Goal: Information Seeking & Learning: Learn about a topic

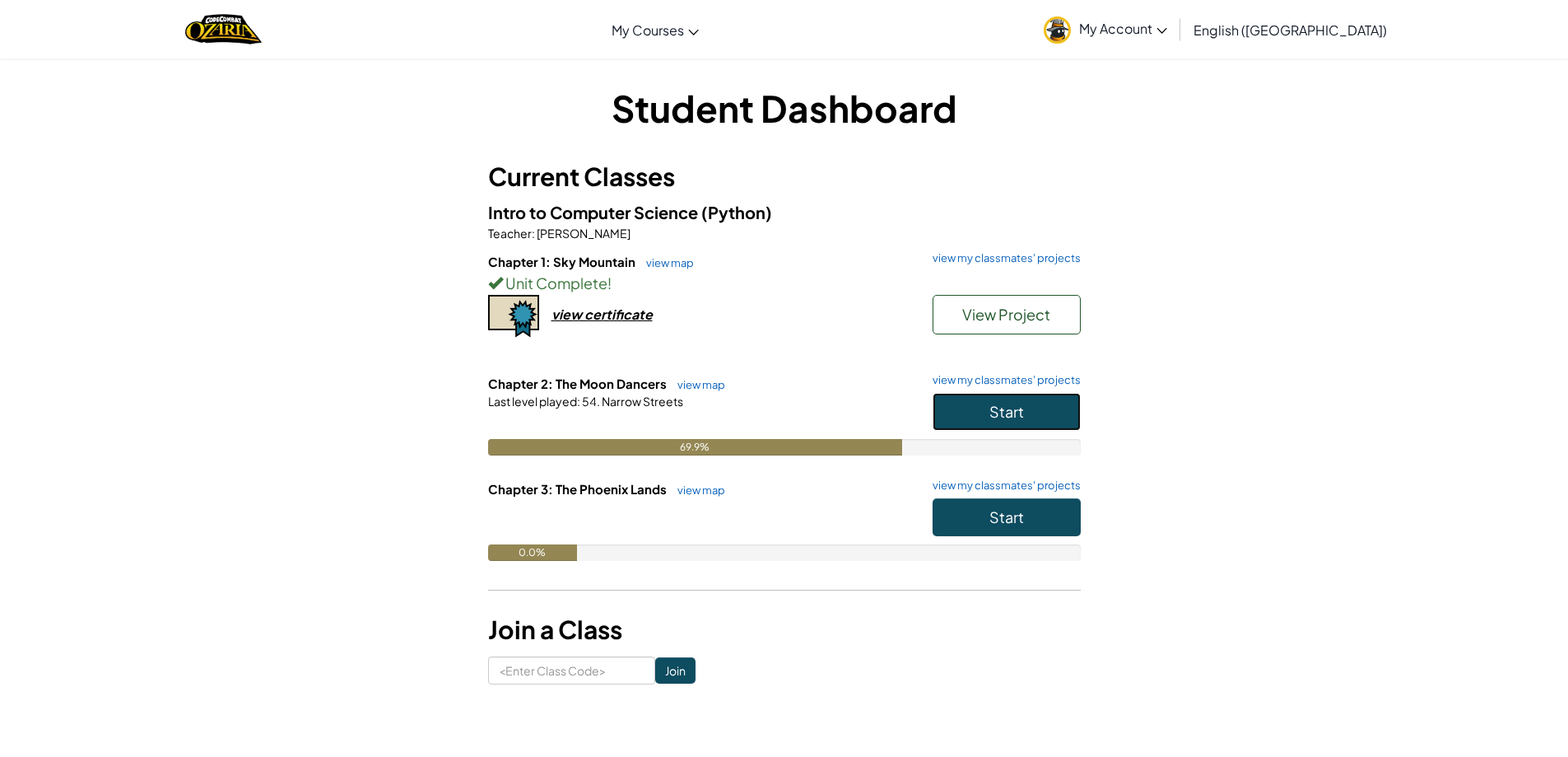
click at [1039, 429] on button "Start" at bounding box center [1006, 412] width 148 height 38
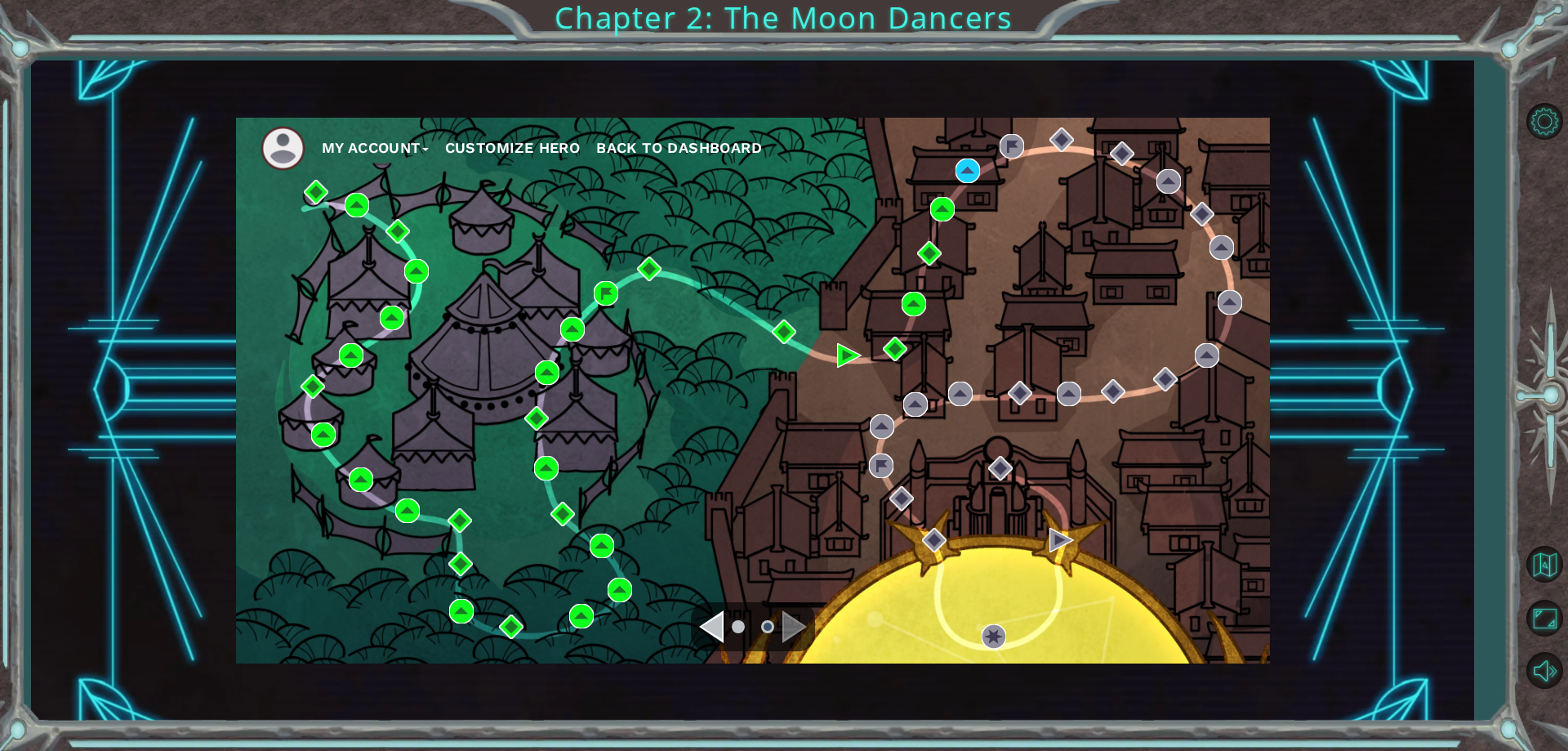
click at [938, 160] on ul "My Account Customize Hero Back to Dashboard" at bounding box center [766, 148] width 1010 height 45
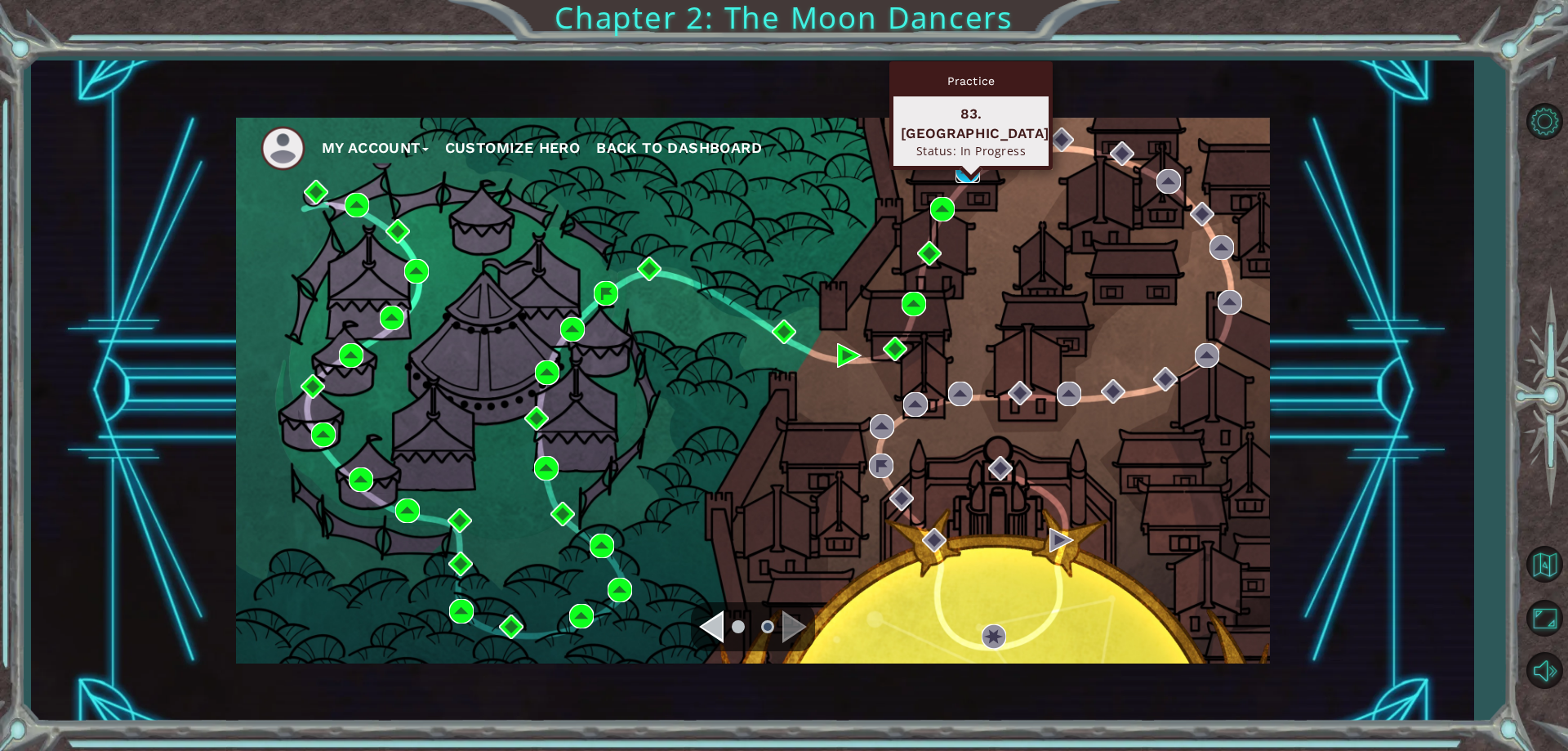
click at [956, 178] on img at bounding box center [968, 171] width 25 height 25
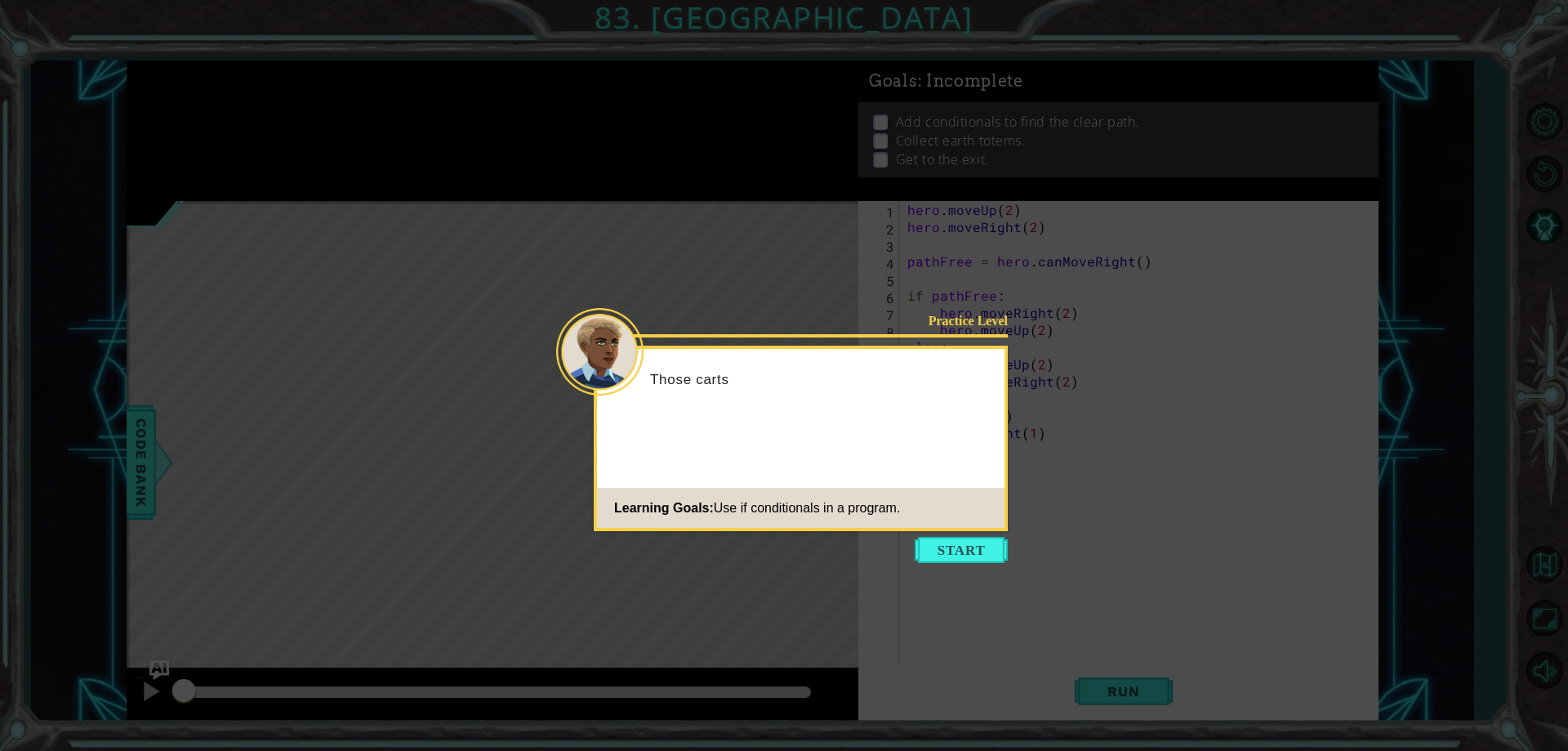
click at [928, 553] on button "Start" at bounding box center [961, 550] width 93 height 27
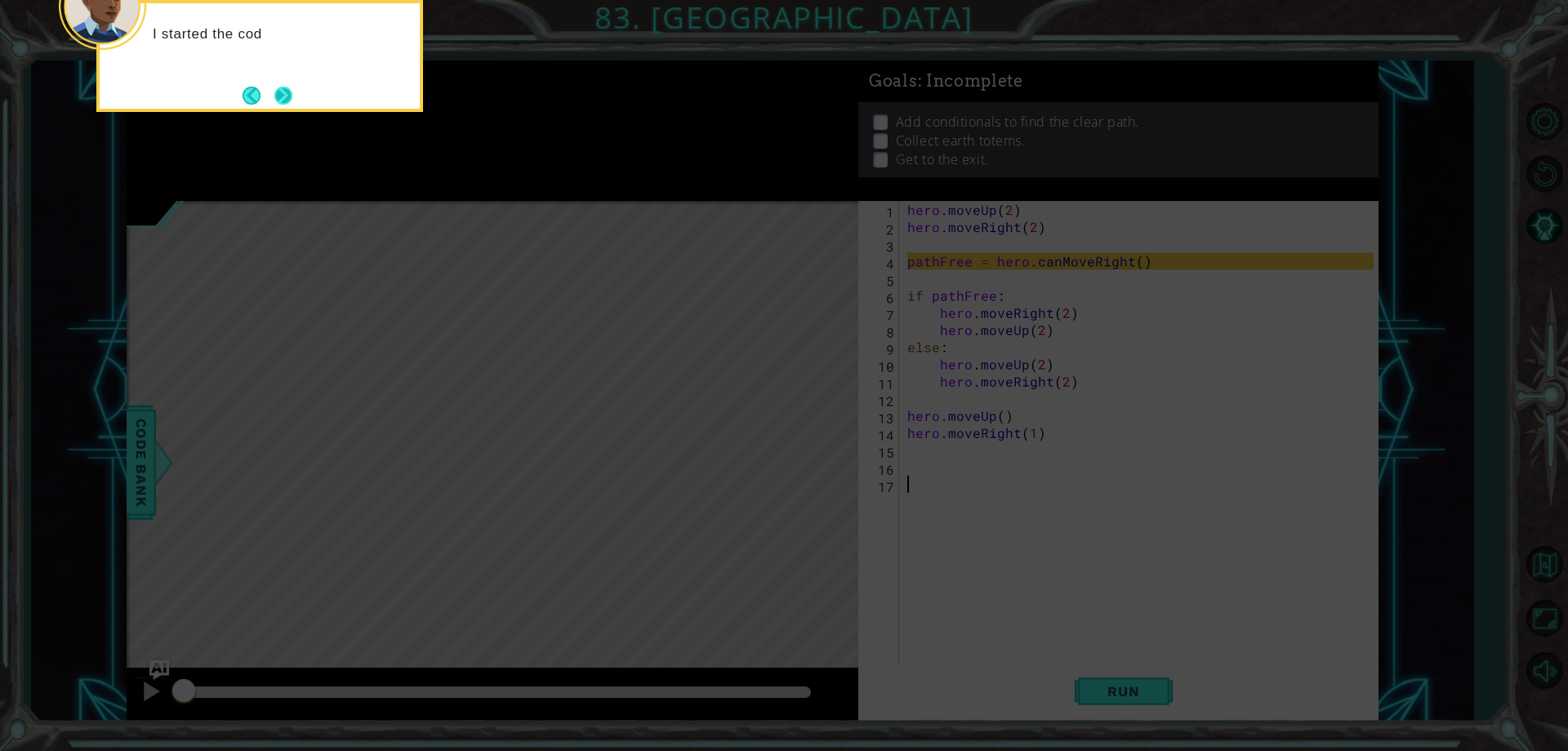
click at [284, 103] on button "Next" at bounding box center [284, 95] width 19 height 19
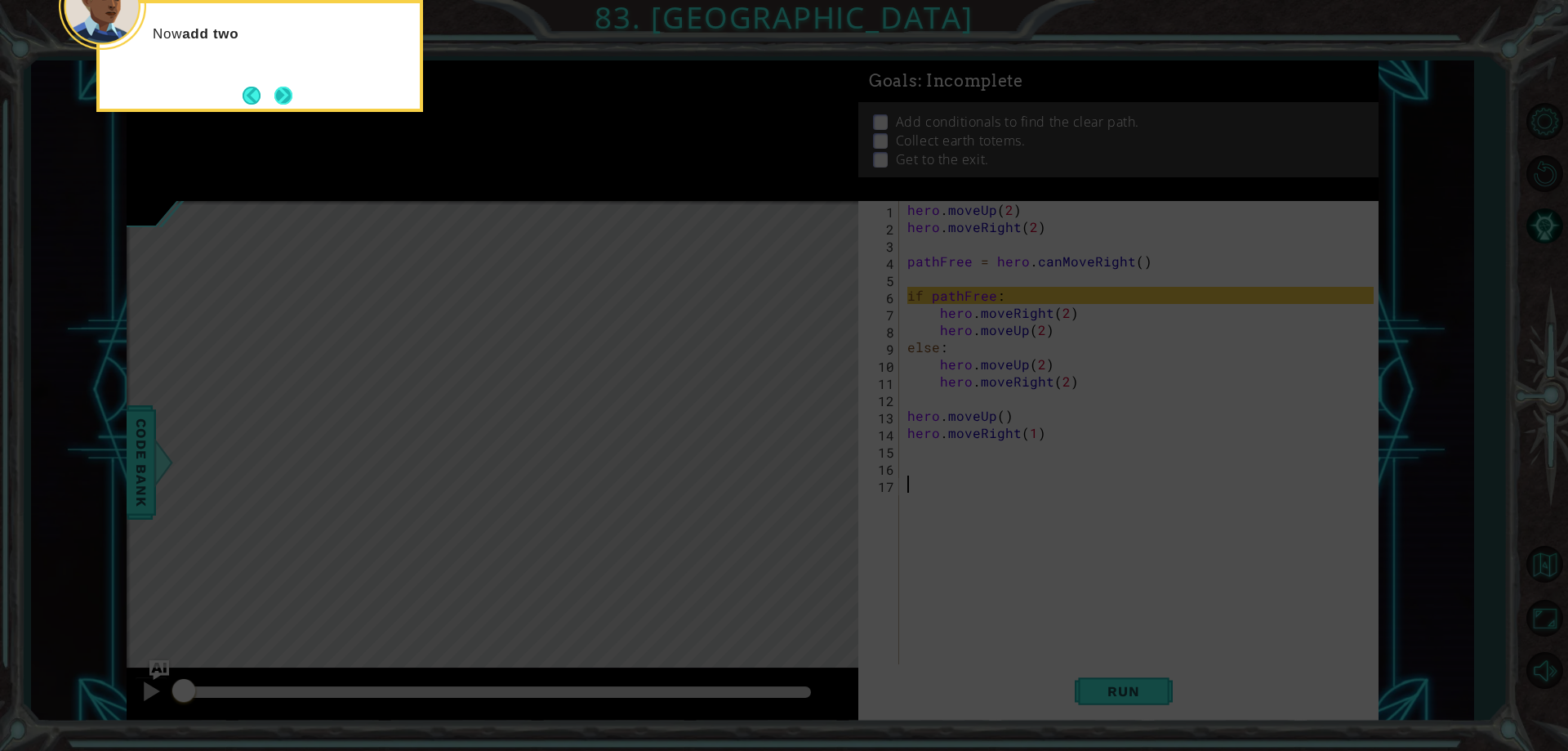
click at [278, 90] on button "Next" at bounding box center [284, 95] width 19 height 19
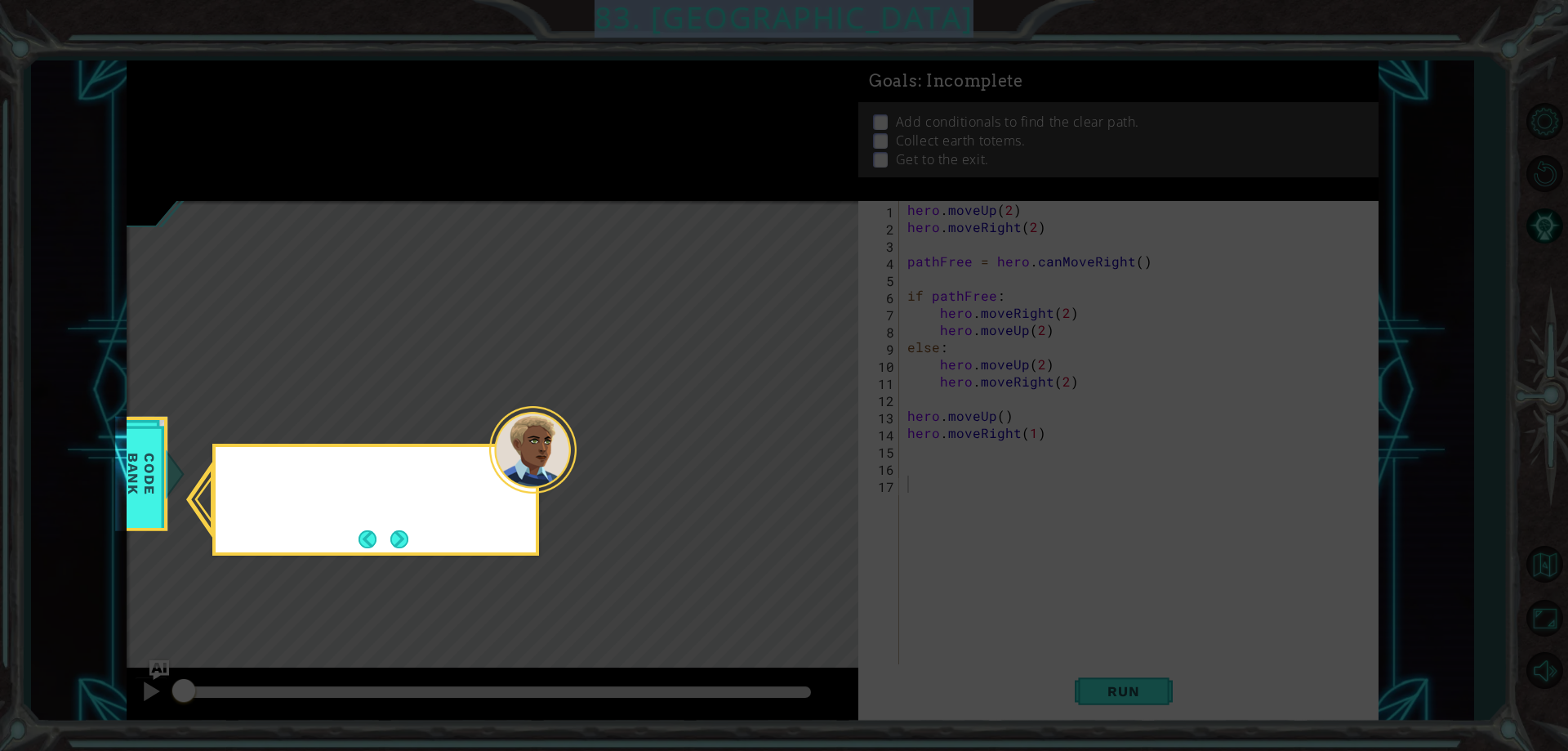
click at [278, 90] on icon at bounding box center [784, 375] width 1568 height 751
click at [390, 534] on button "Next" at bounding box center [399, 538] width 18 height 18
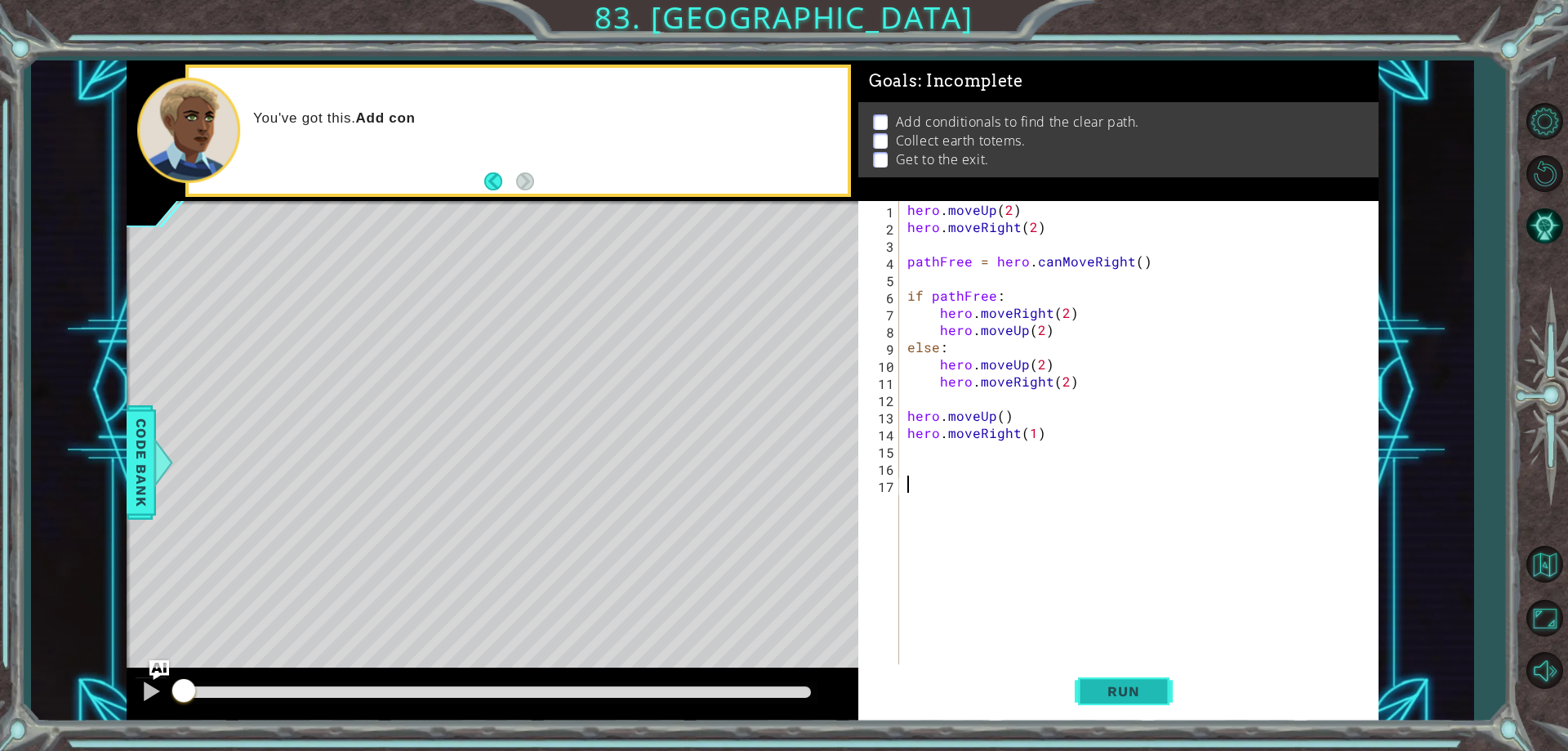
drag, startPoint x: 1142, startPoint y: 699, endPoint x: 1116, endPoint y: 687, distance: 28.6
click at [1135, 696] on span "Run" at bounding box center [1124, 690] width 65 height 16
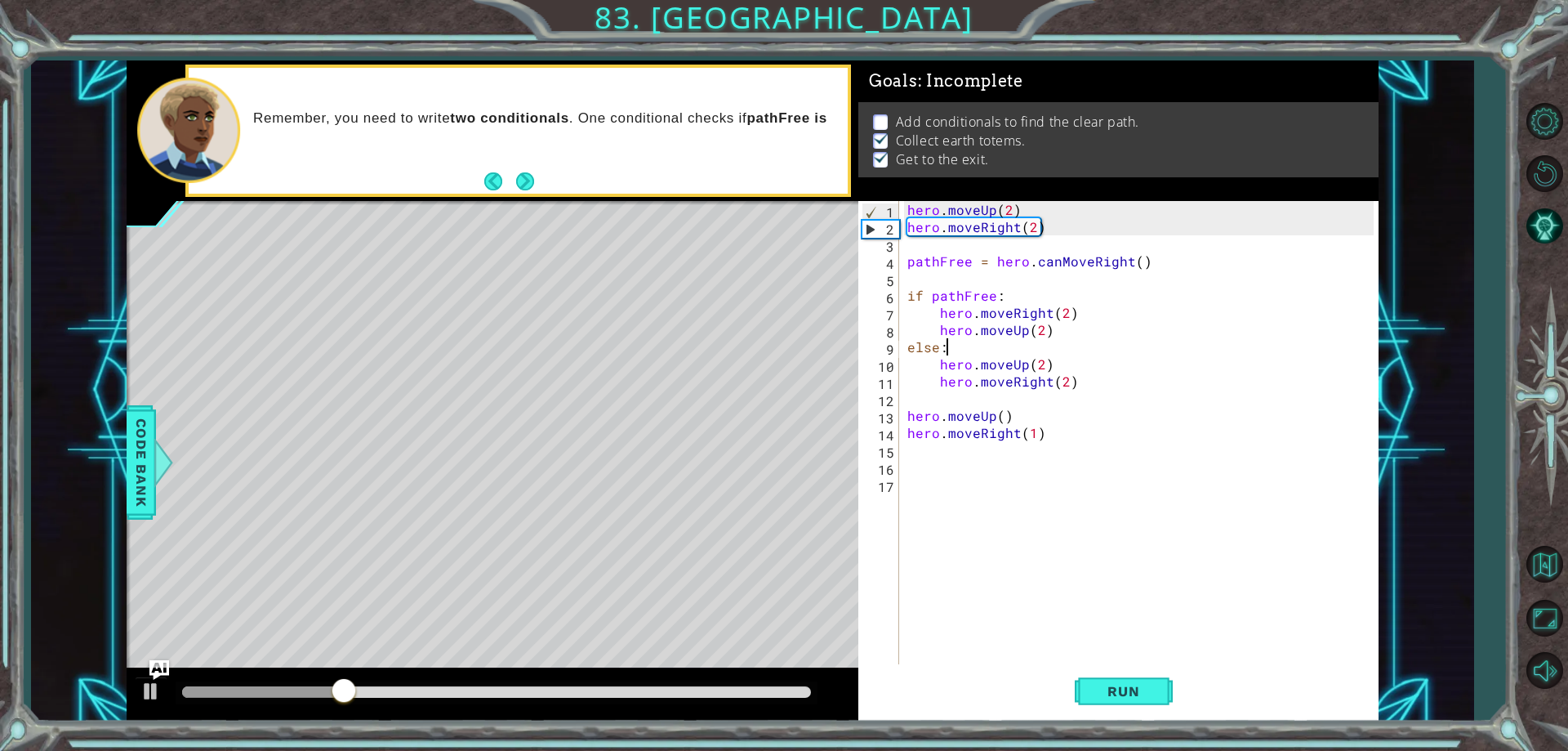
click at [956, 345] on div "hero . moveUp ( 2 ) hero . moveRight ( 2 ) pathFree = hero . canMoveRight ( ) i…" at bounding box center [1143, 450] width 477 height 498
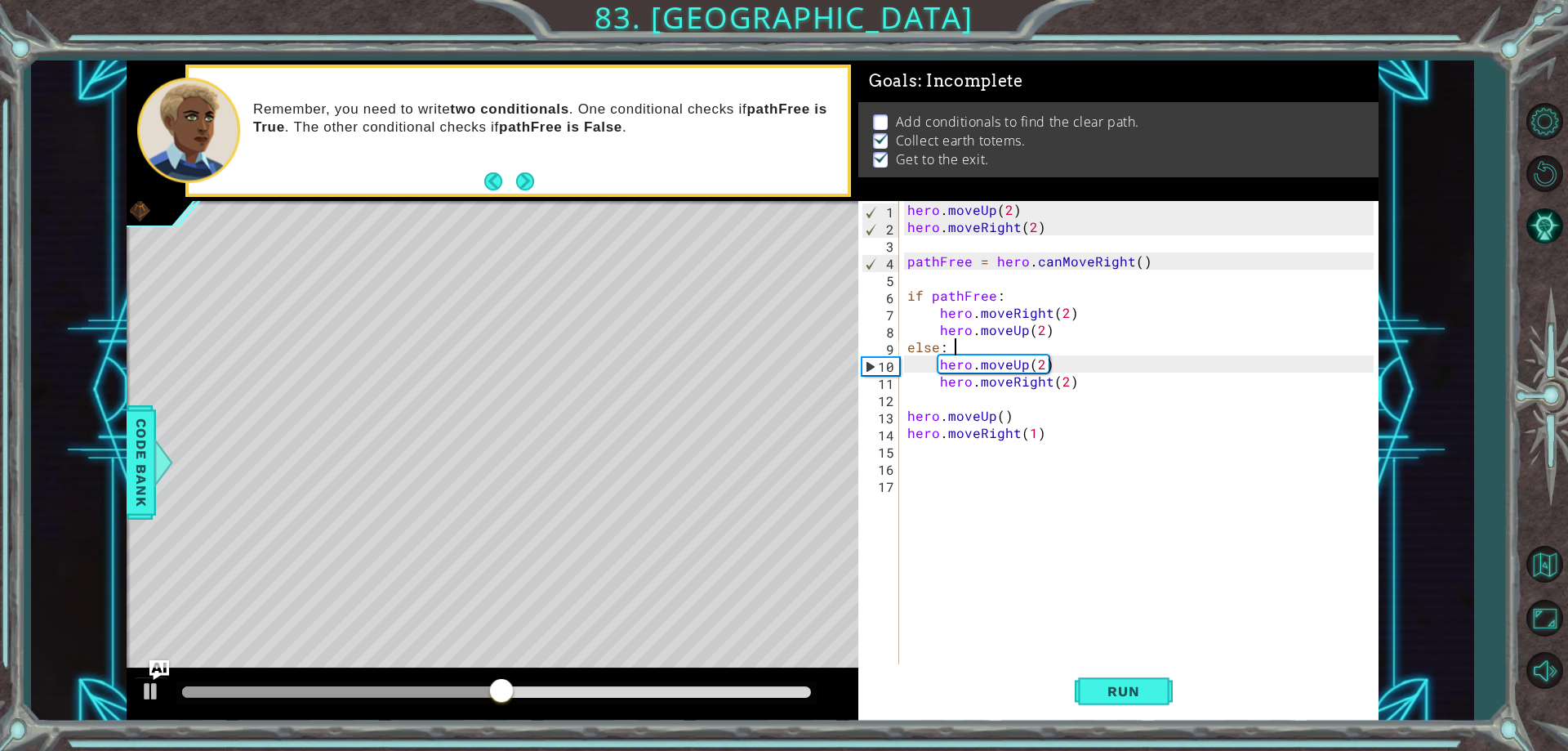
click at [928, 305] on div "hero . moveUp ( 2 ) hero . moveRight ( 2 ) pathFree = hero . canMoveRight ( ) i…" at bounding box center [1143, 450] width 477 height 498
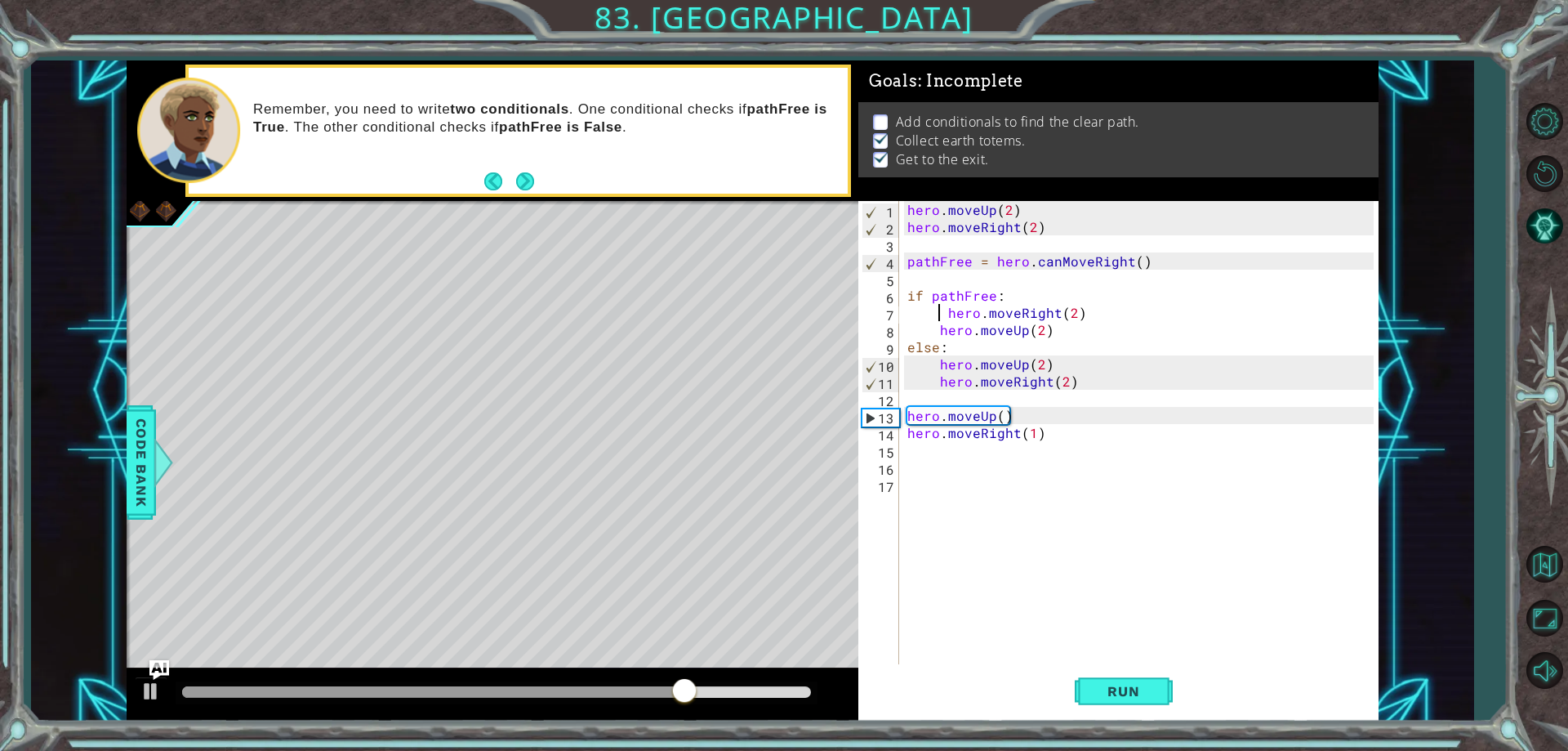
click at [926, 302] on div "hero . moveUp ( 2 ) hero . moveRight ( 2 ) pathFree = hero . canMoveRight ( ) i…" at bounding box center [1143, 450] width 477 height 498
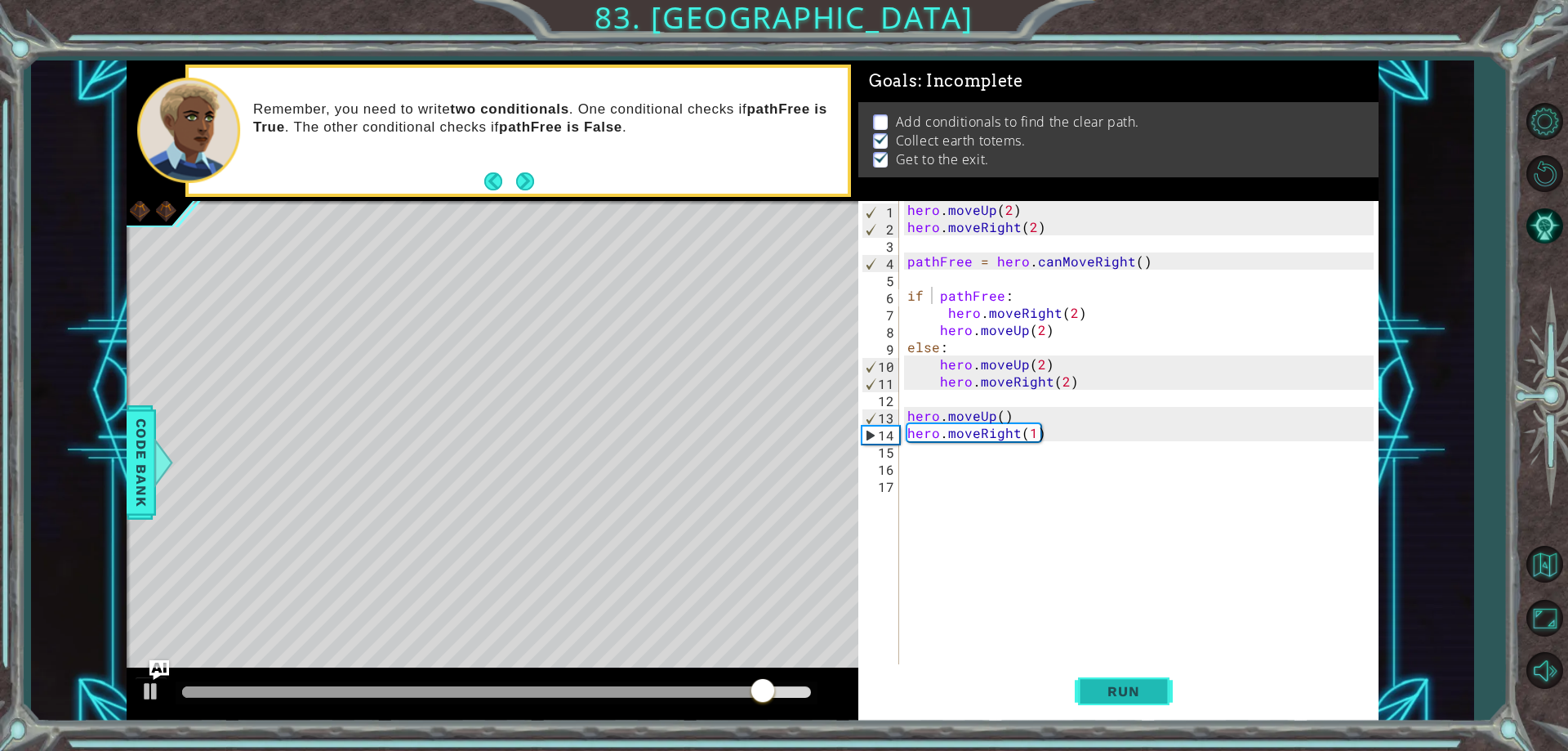
click at [1087, 694] on button "Run" at bounding box center [1123, 691] width 98 height 52
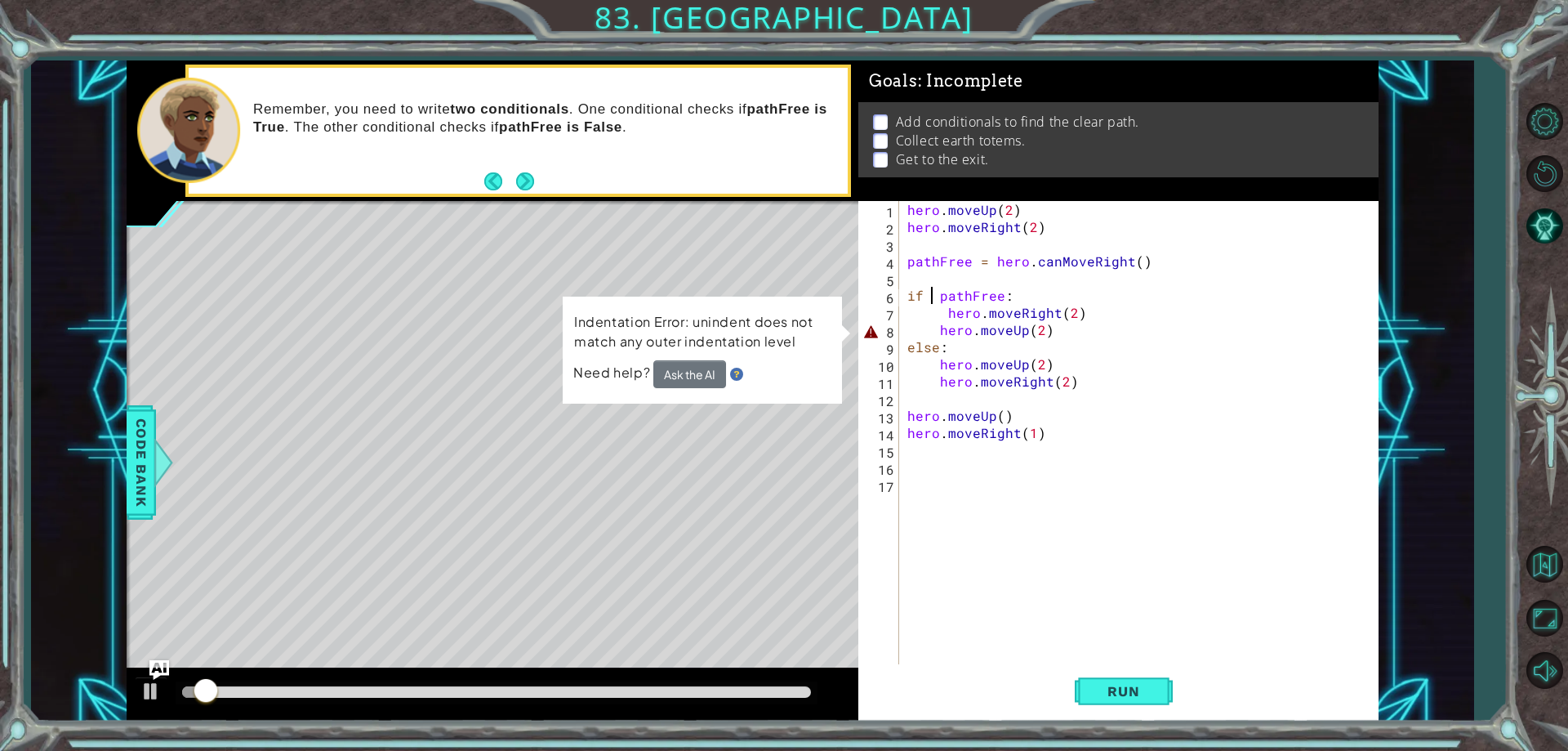
click at [945, 316] on div "hero . moveUp ( 2 ) hero . moveRight ( 2 ) pathFree = hero . canMoveRight ( ) i…" at bounding box center [1143, 450] width 477 height 498
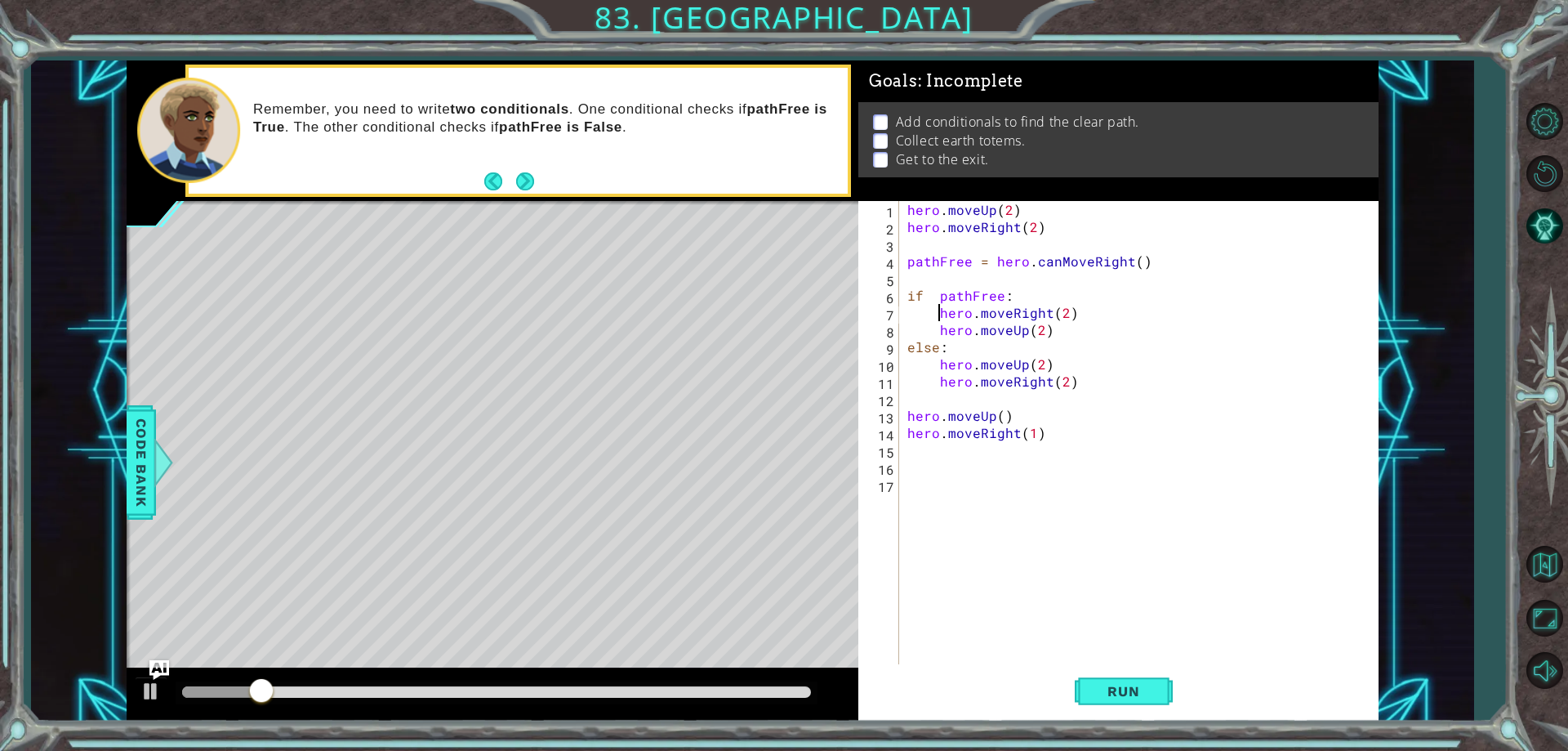
click at [932, 297] on div "hero . moveUp ( 2 ) hero . moveRight ( 2 ) pathFree = hero . canMoveRight ( ) i…" at bounding box center [1143, 450] width 477 height 498
click at [1122, 683] on button "Run" at bounding box center [1123, 691] width 98 height 52
click at [1122, 683] on span "Run" at bounding box center [1124, 690] width 65 height 16
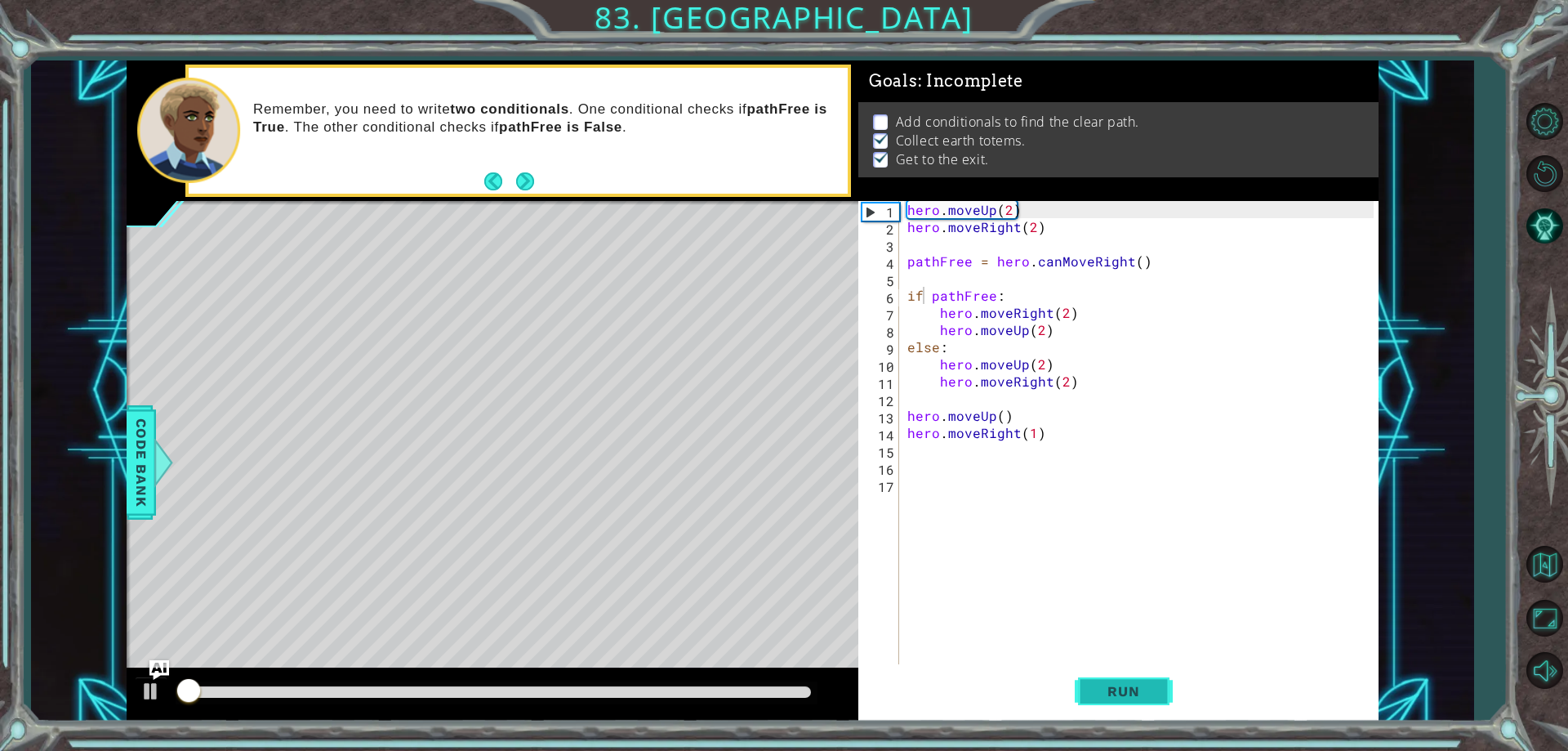
click at [1122, 683] on span "Run" at bounding box center [1124, 690] width 65 height 16
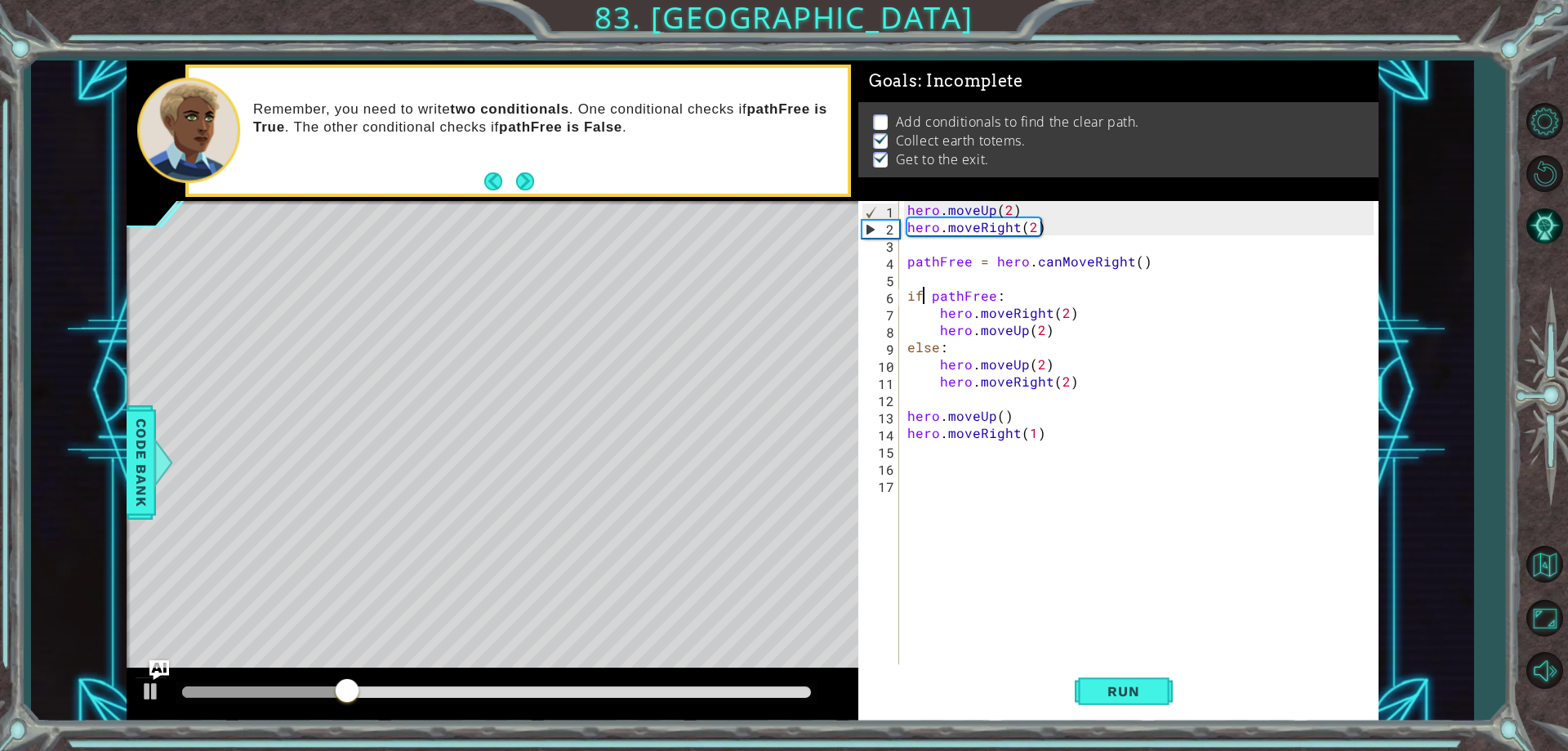
click at [880, 121] on p at bounding box center [880, 122] width 14 height 15
click at [882, 120] on p at bounding box center [880, 122] width 14 height 15
click at [886, 119] on p at bounding box center [880, 122] width 14 height 15
drag, startPoint x: 172, startPoint y: 452, endPoint x: 161, endPoint y: 452, distance: 11.0
click at [165, 452] on div at bounding box center [164, 462] width 21 height 49
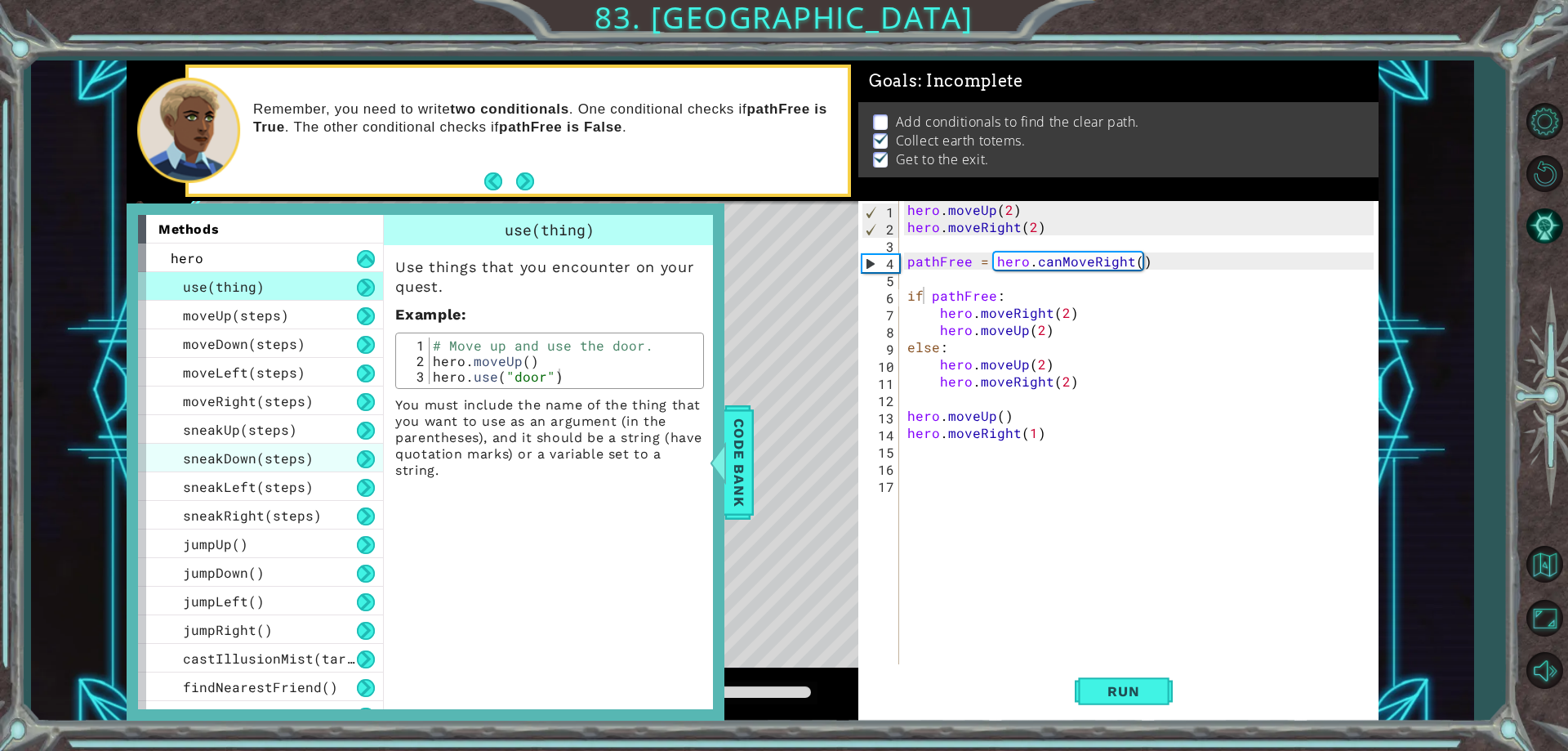
drag, startPoint x: 161, startPoint y: 452, endPoint x: 141, endPoint y: 457, distance: 20.6
click at [141, 457] on div "sneakDown(steps)" at bounding box center [260, 458] width 245 height 28
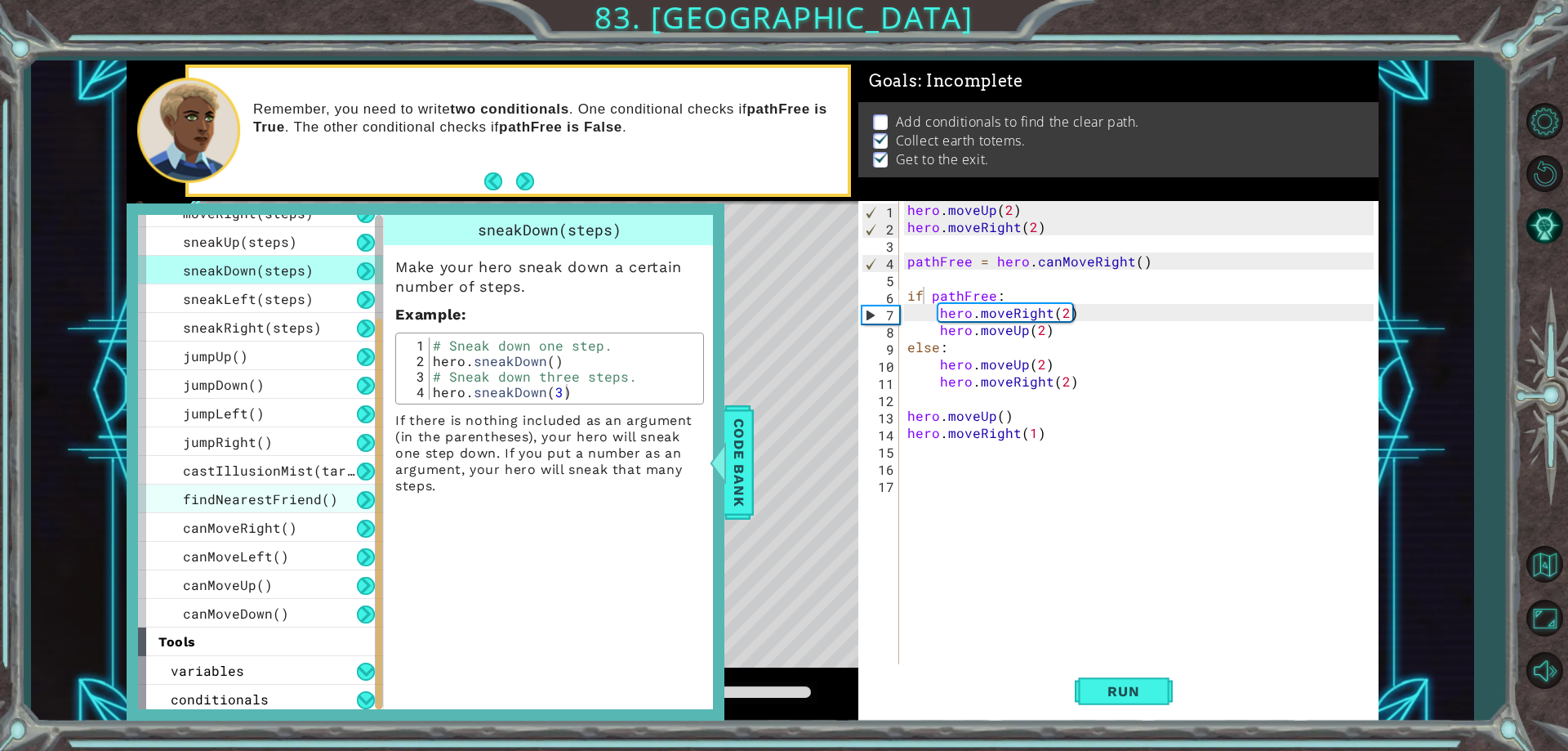
scroll to position [192, 0]
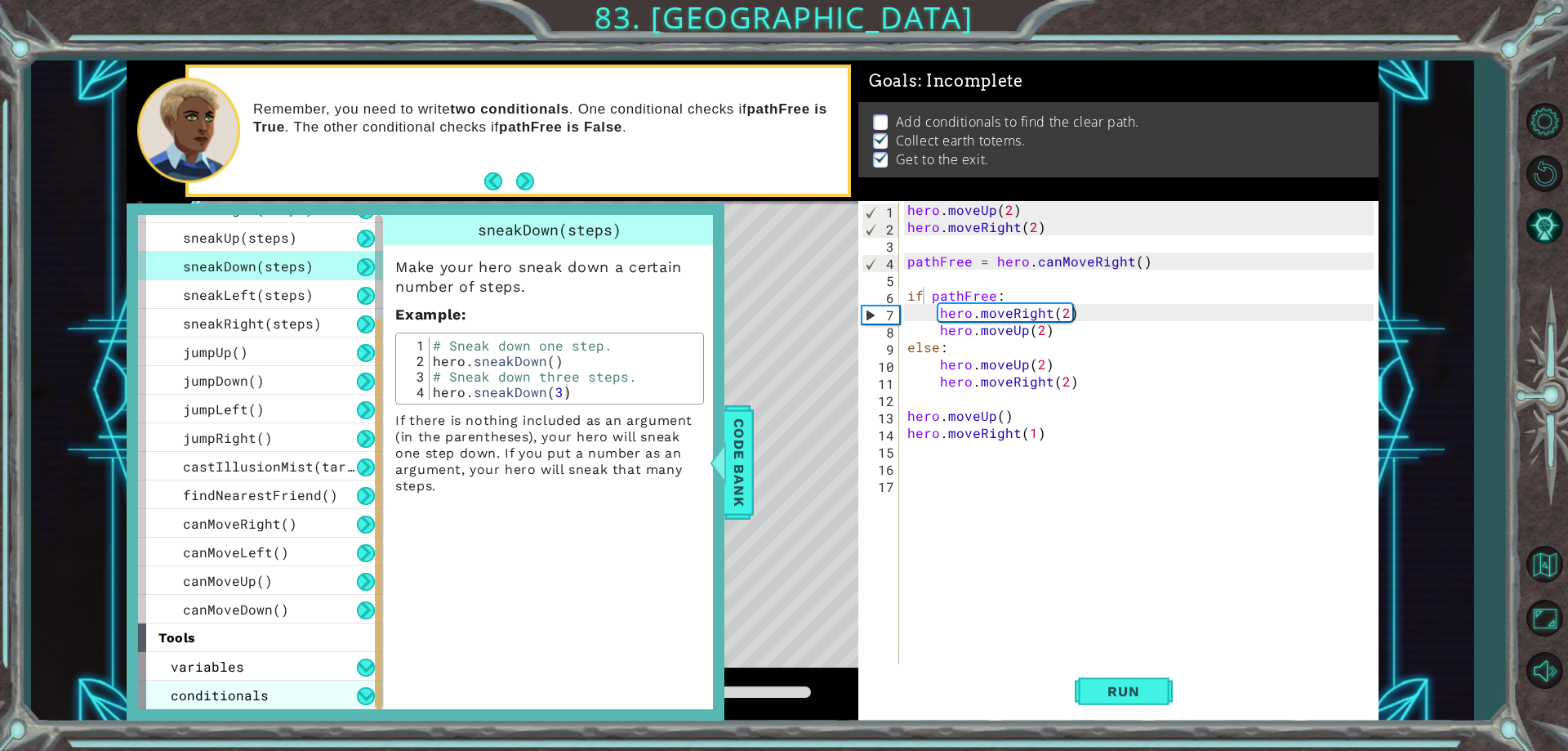
click at [254, 688] on span "conditionals" at bounding box center [219, 695] width 98 height 17
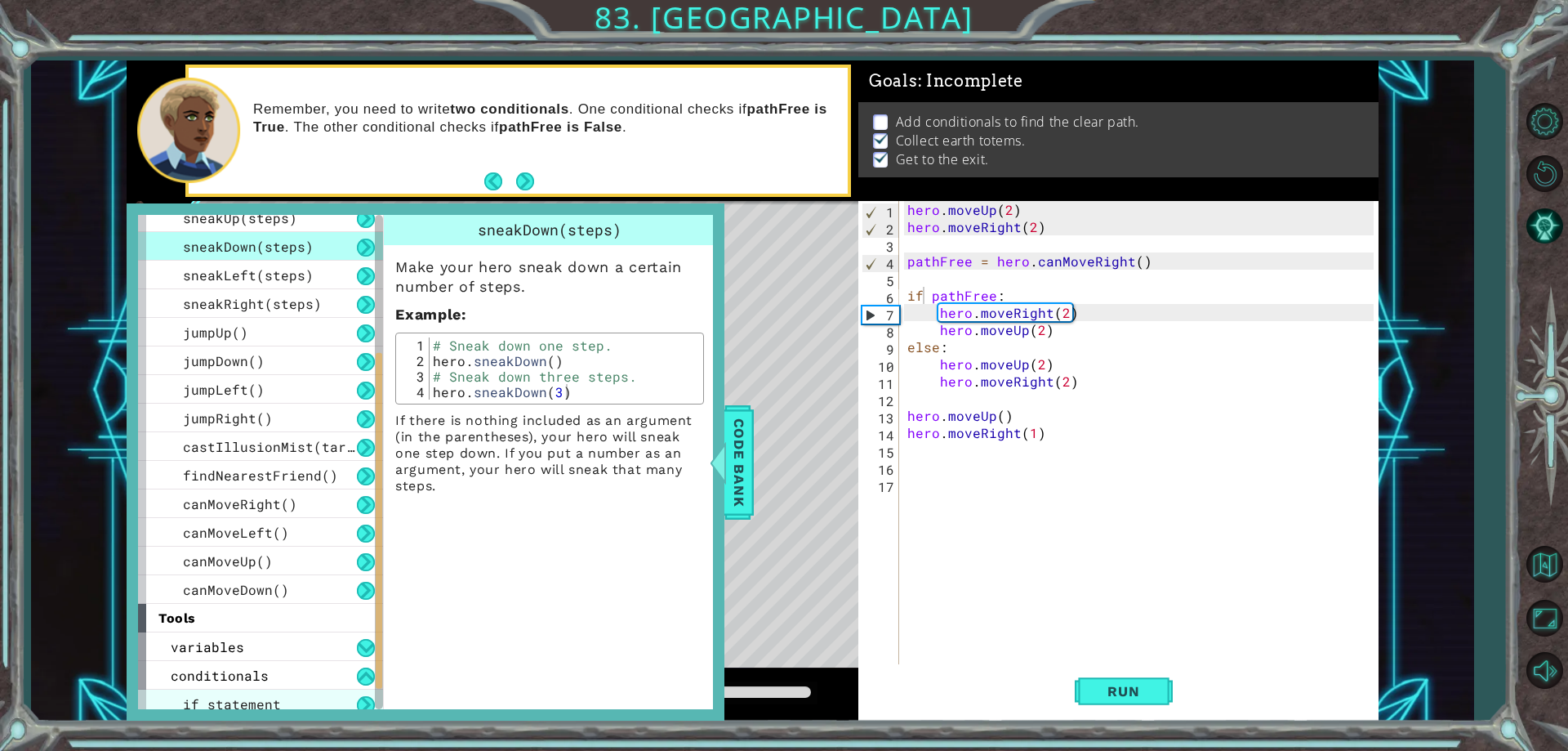
scroll to position [220, 0]
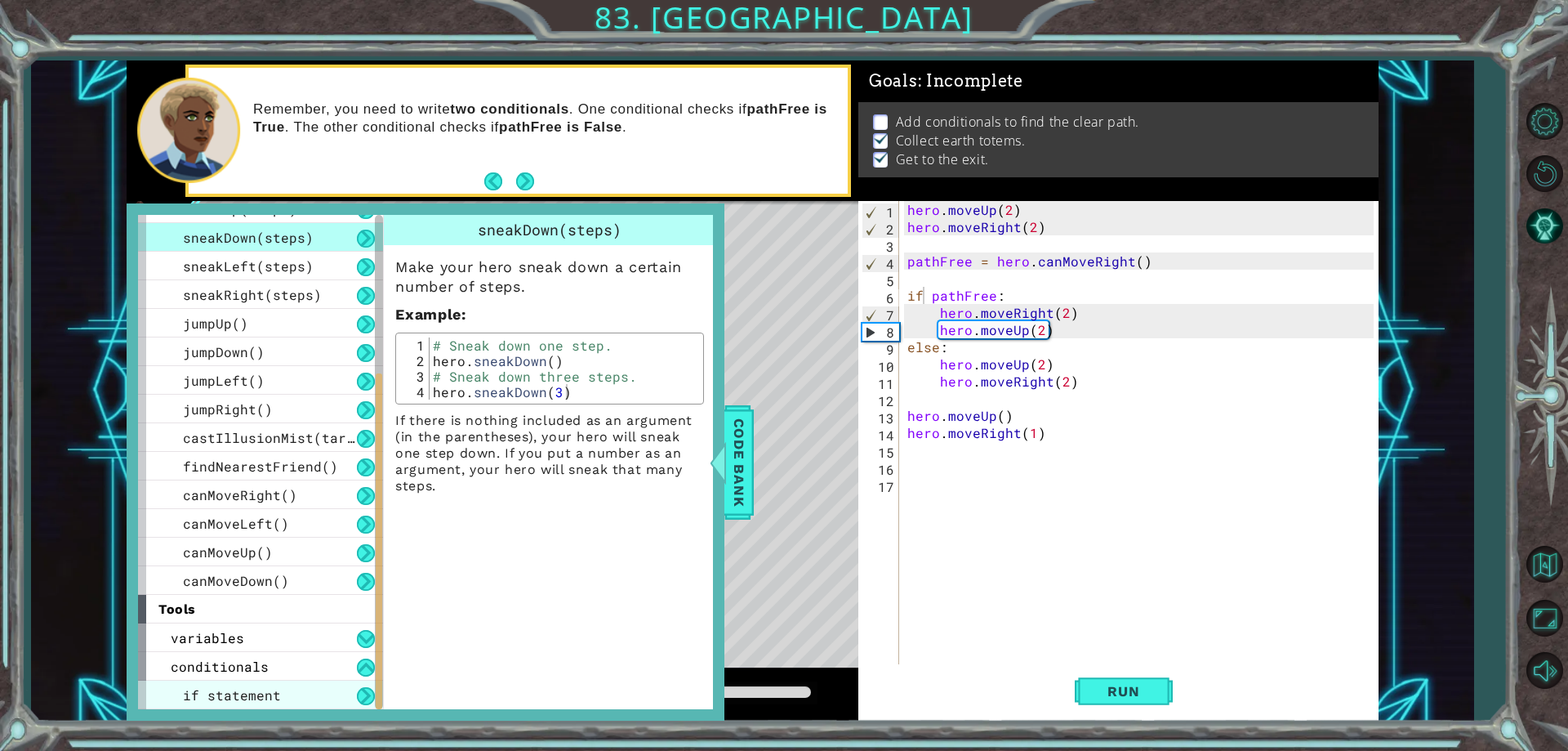
click at [356, 686] on div "if statement" at bounding box center [260, 695] width 245 height 28
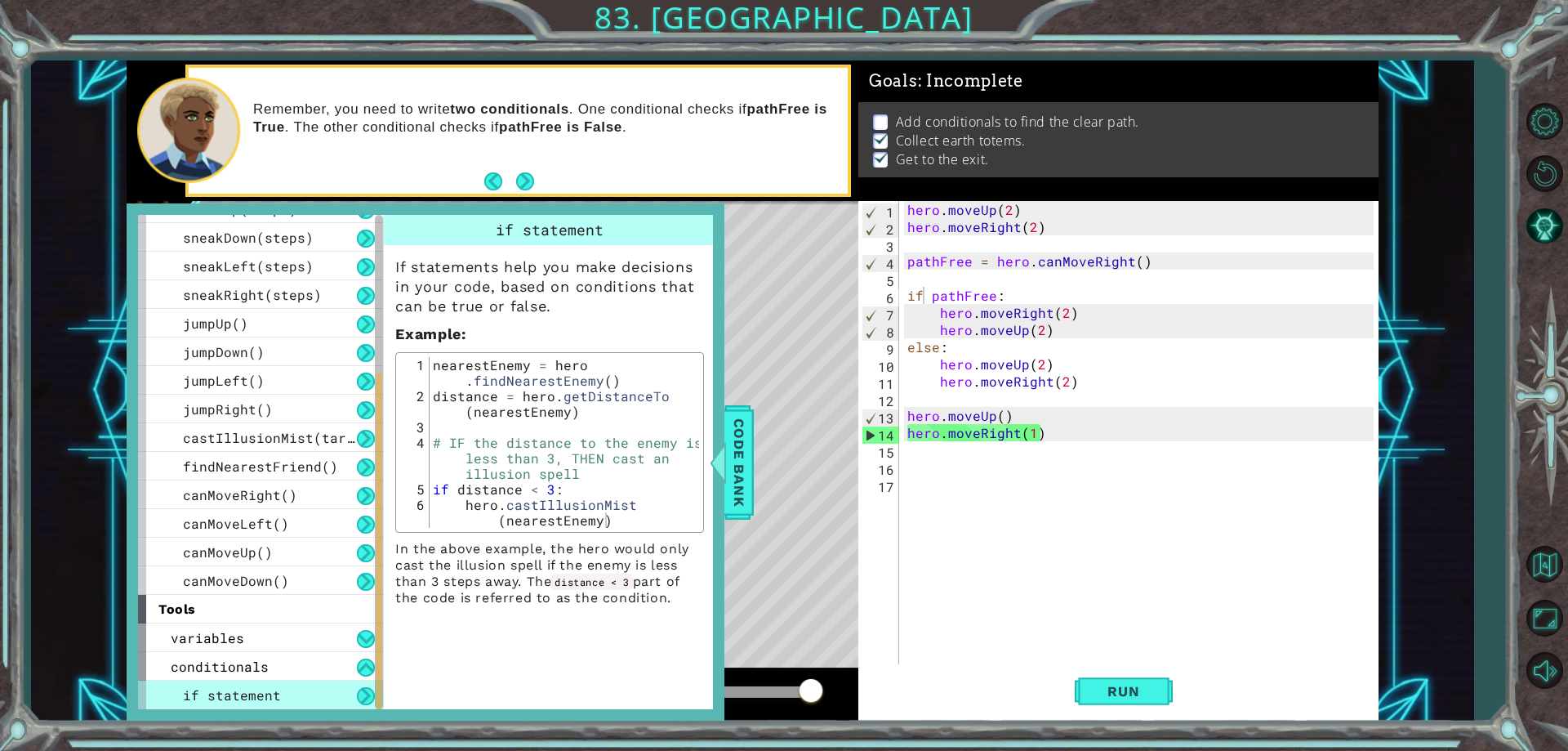
click at [905, 306] on div "hero . moveUp ( 2 ) hero . moveRight ( 2 ) pathFree = hero . canMoveRight ( ) i…" at bounding box center [1143, 450] width 477 height 498
click at [908, 300] on div "hero . moveUp ( 2 ) hero . moveRight ( 2 ) pathFree = hero . canMoveRight ( ) i…" at bounding box center [1143, 450] width 477 height 498
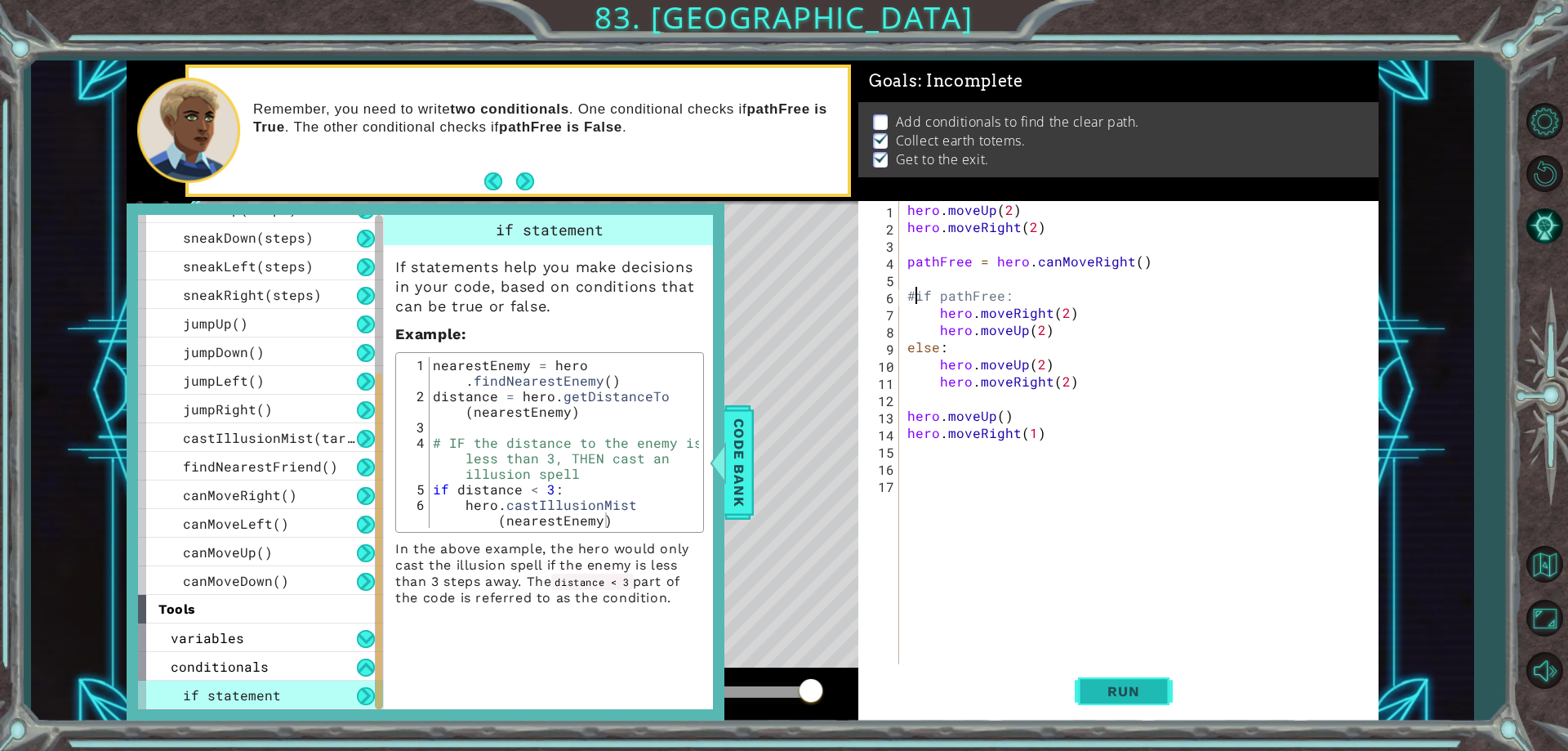
click at [1132, 704] on button "Run" at bounding box center [1123, 691] width 98 height 52
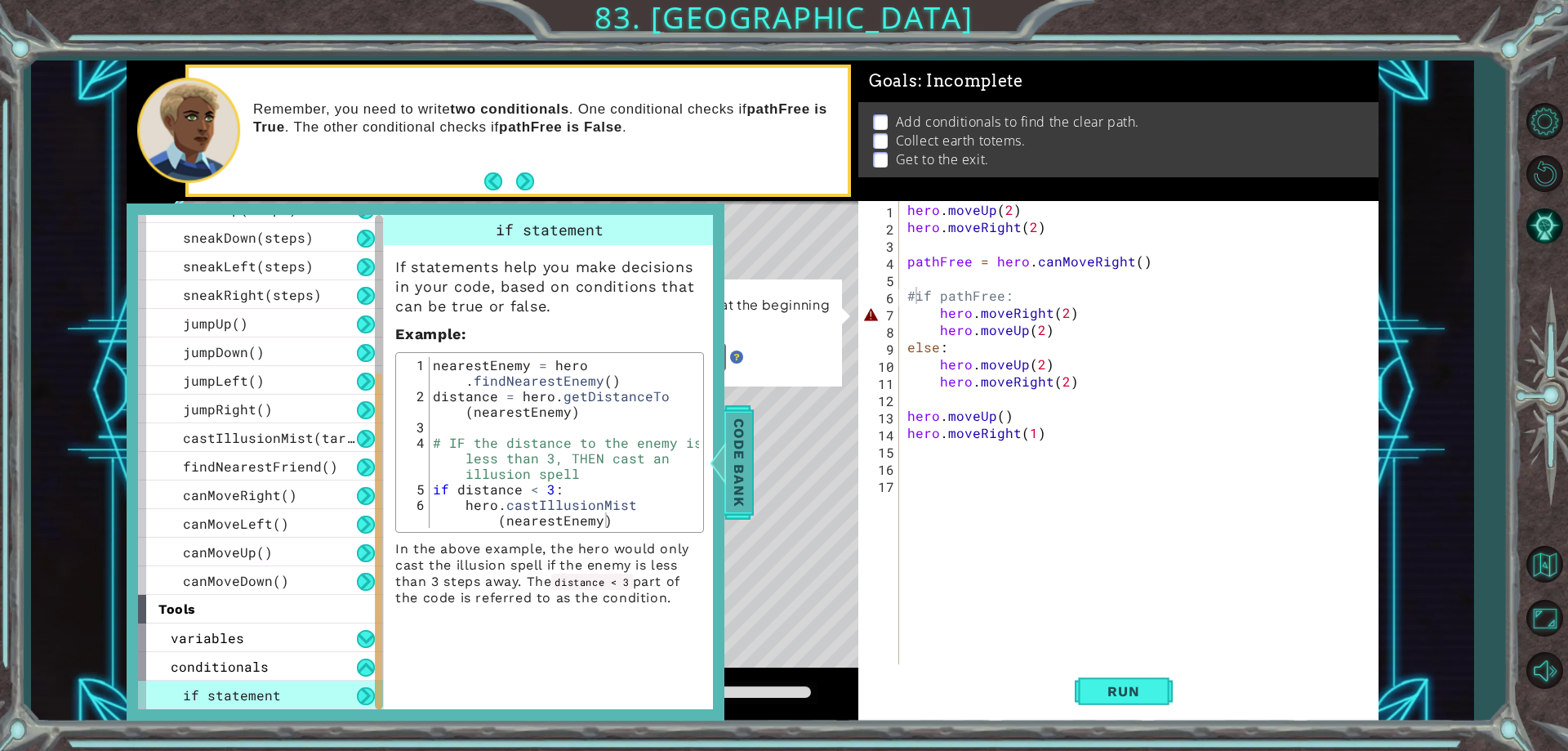
click at [735, 431] on span "Code Bank" at bounding box center [739, 462] width 27 height 100
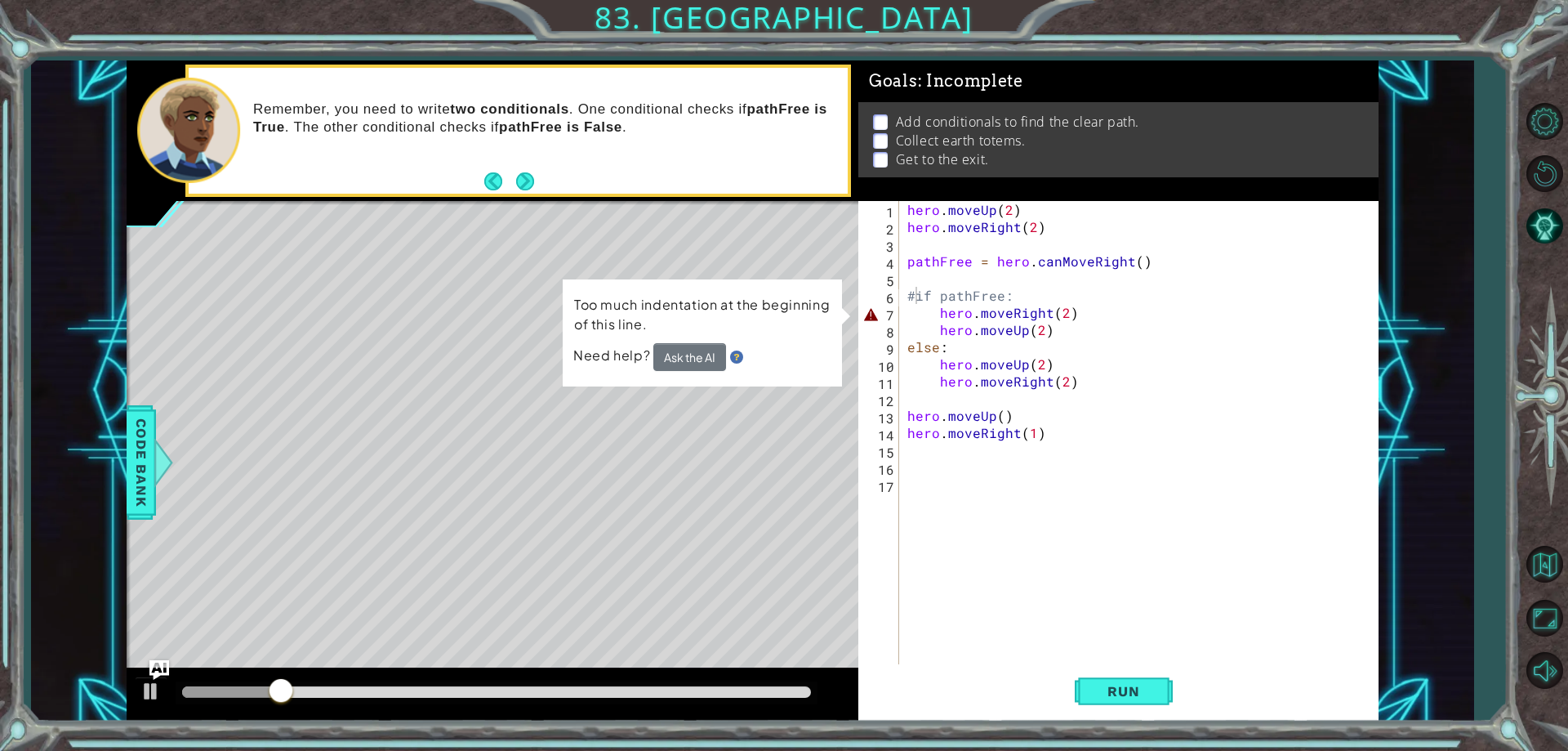
click at [703, 339] on td "Too much indentation at the beginning of this line." at bounding box center [702, 319] width 258 height 49
click at [716, 351] on button "Ask the AI" at bounding box center [689, 356] width 73 height 28
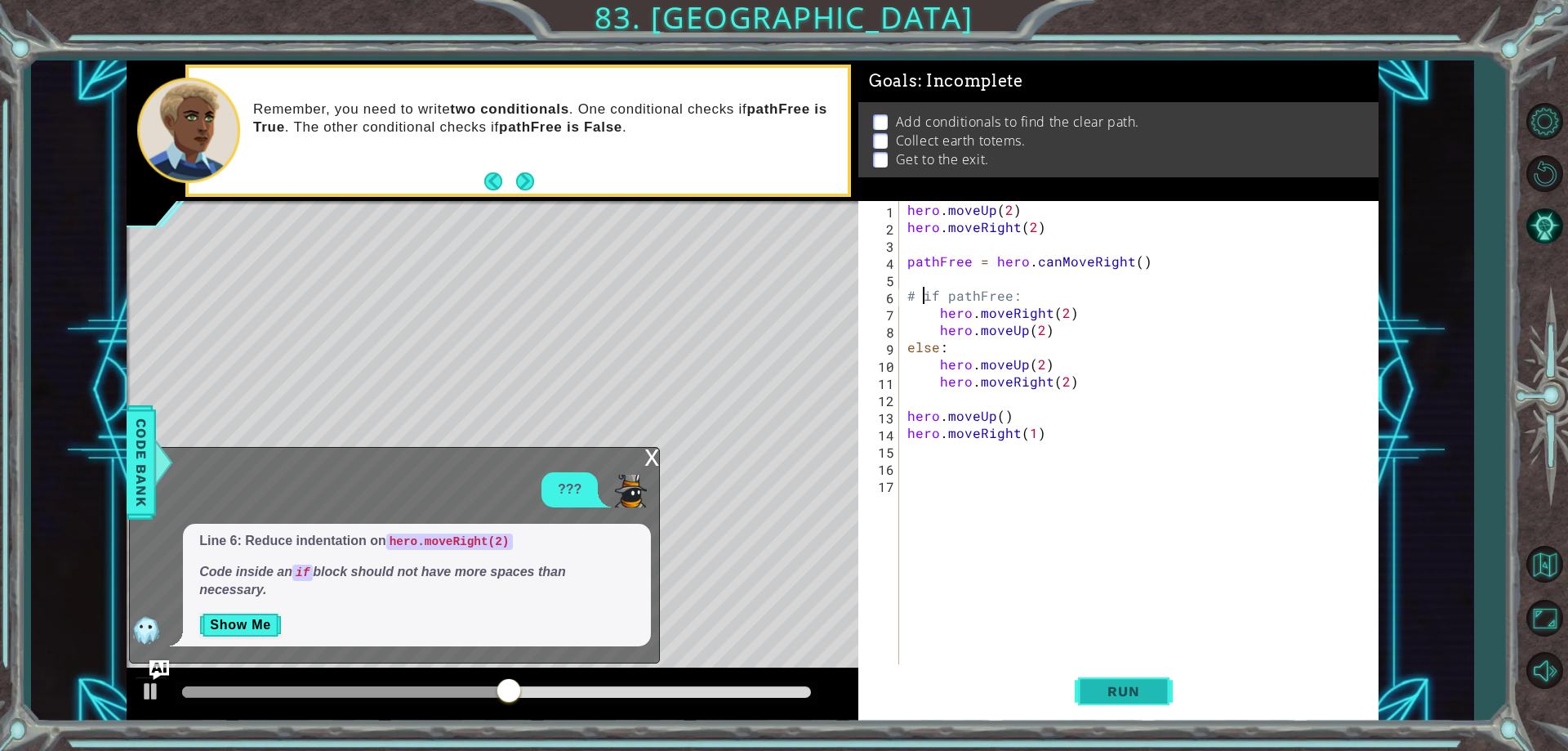
click at [1131, 683] on span "Run" at bounding box center [1124, 690] width 65 height 16
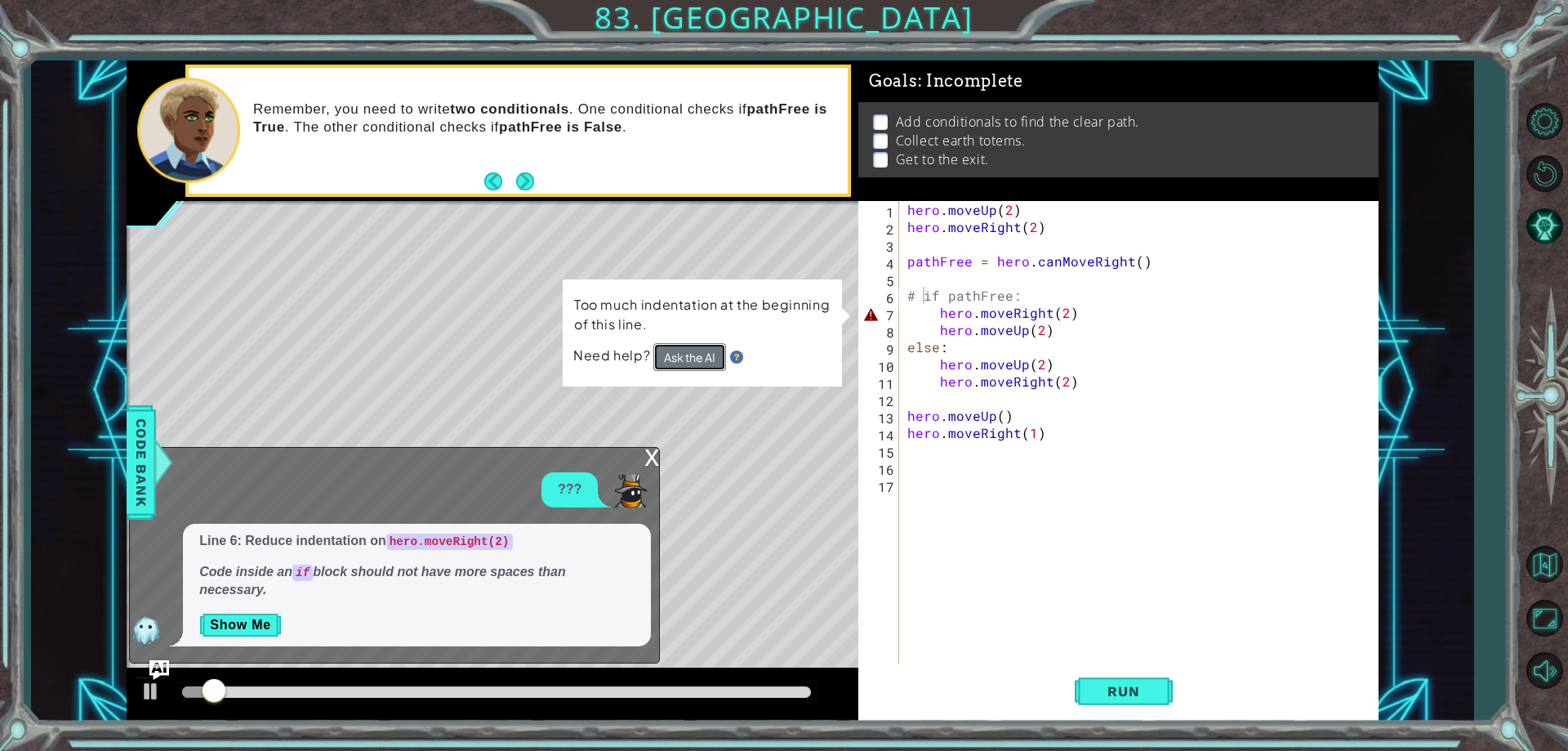
click at [709, 350] on button "Ask the AI" at bounding box center [689, 356] width 73 height 28
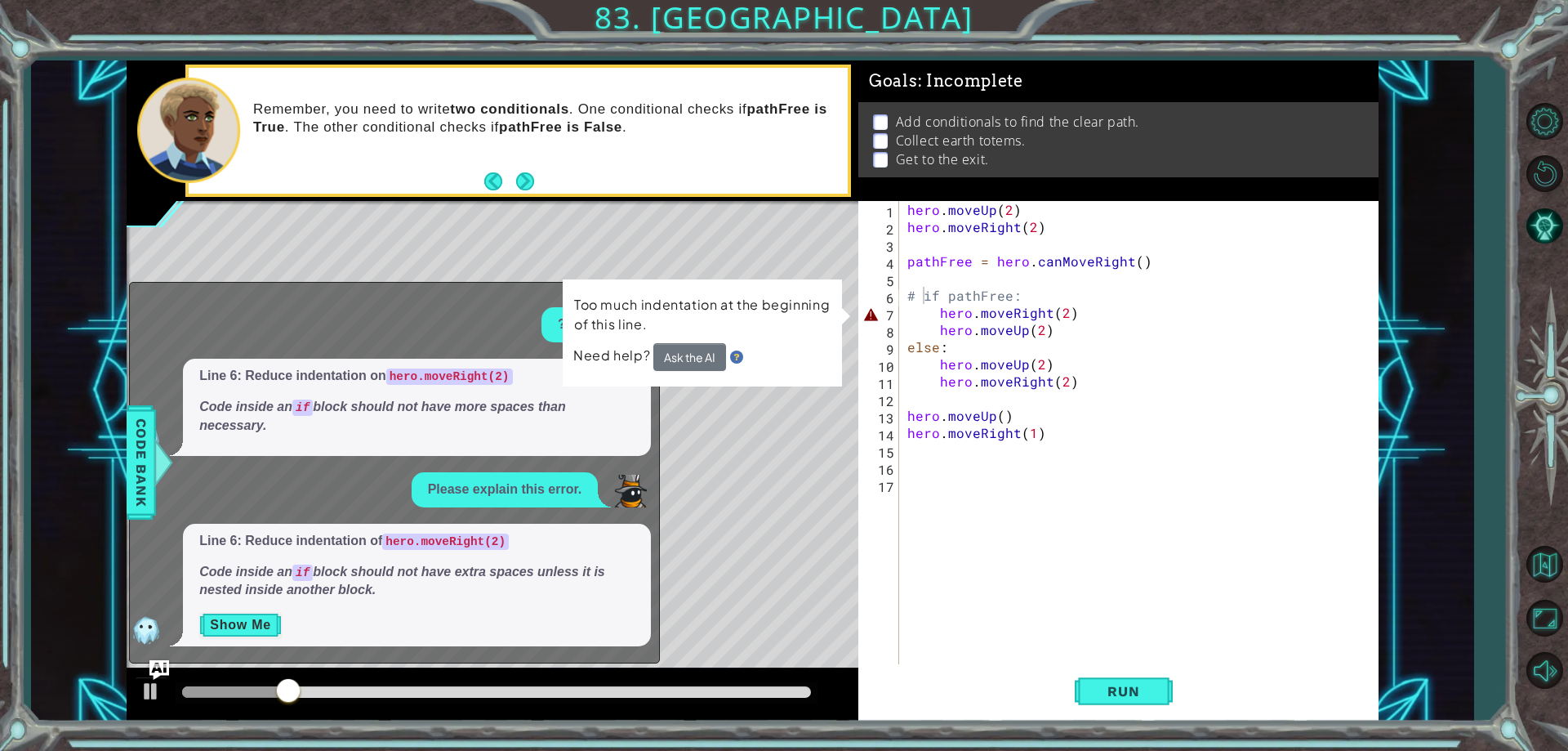
click at [276, 629] on p "Show Me" at bounding box center [417, 626] width 436 height 27
click at [274, 627] on button "Show Me" at bounding box center [240, 626] width 83 height 27
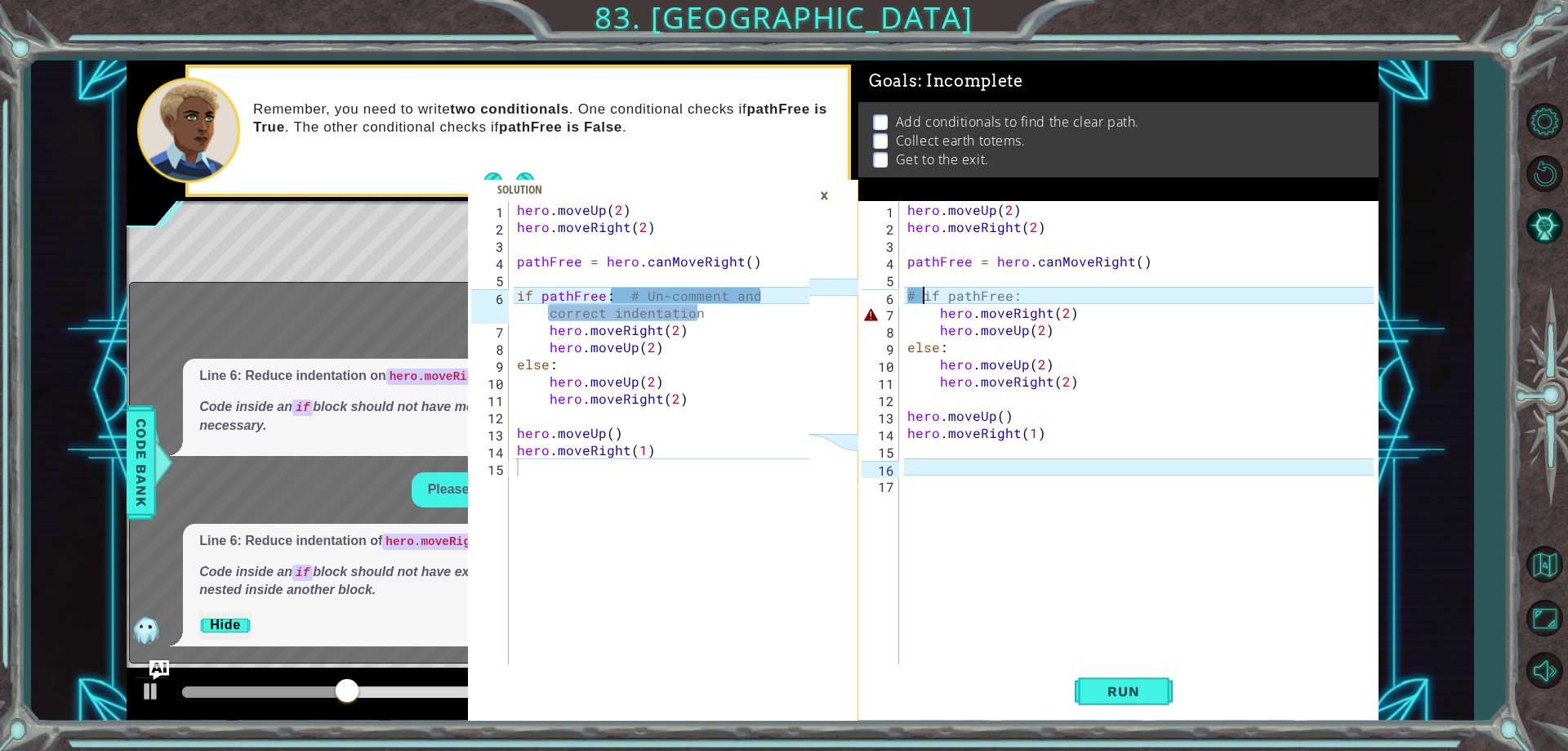
click at [1054, 305] on div "hero . moveUp ( 2 ) hero . moveRight ( 2 ) pathFree = hero . canMoveRight ( ) #…" at bounding box center [1143, 450] width 477 height 498
click at [1059, 295] on div "hero . moveUp ( 2 ) hero . moveRight ( 2 ) pathFree = hero . canMoveRight ( ) #…" at bounding box center [1143, 450] width 477 height 498
type textarea "# if pathFree: # Un-comment ansd"
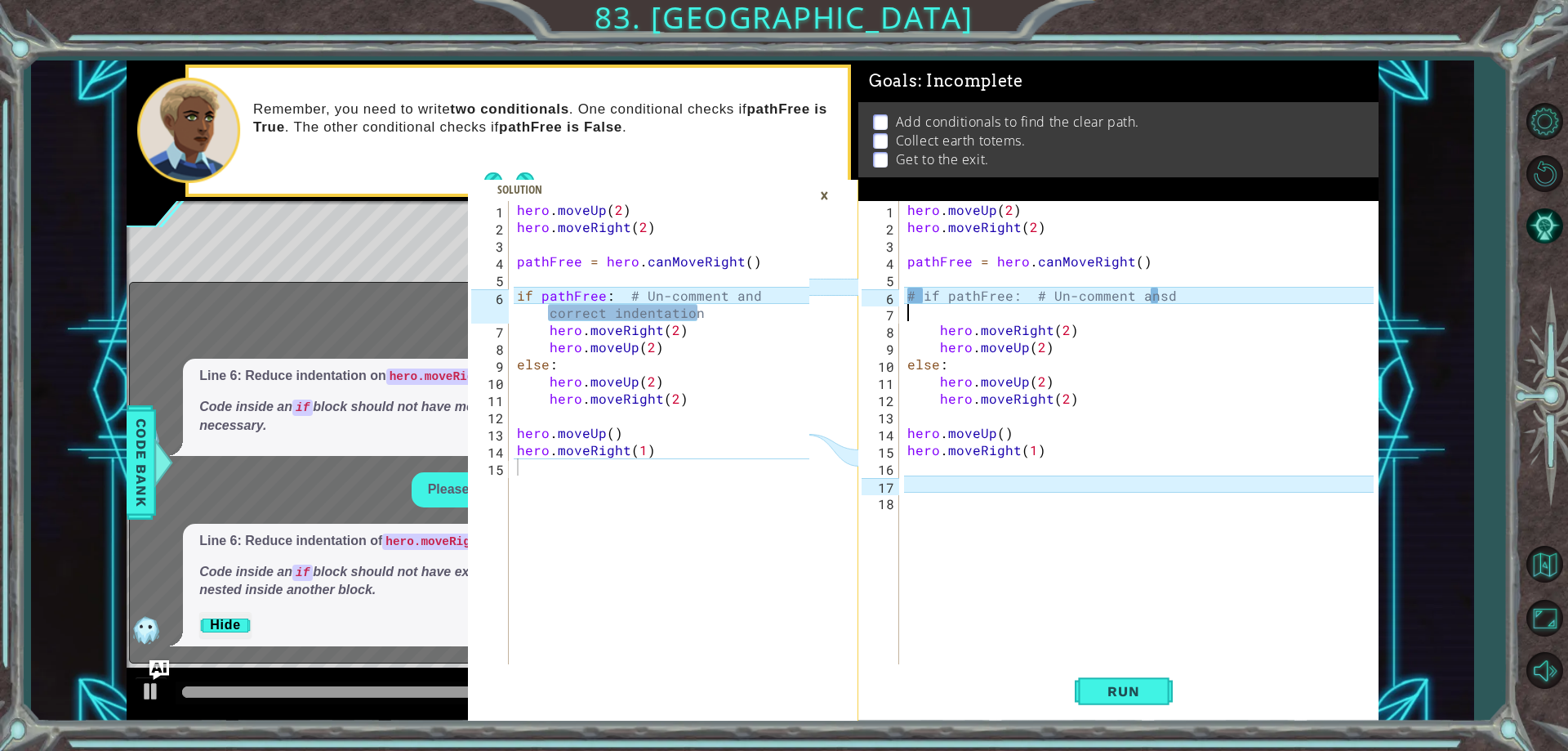
scroll to position [0, 0]
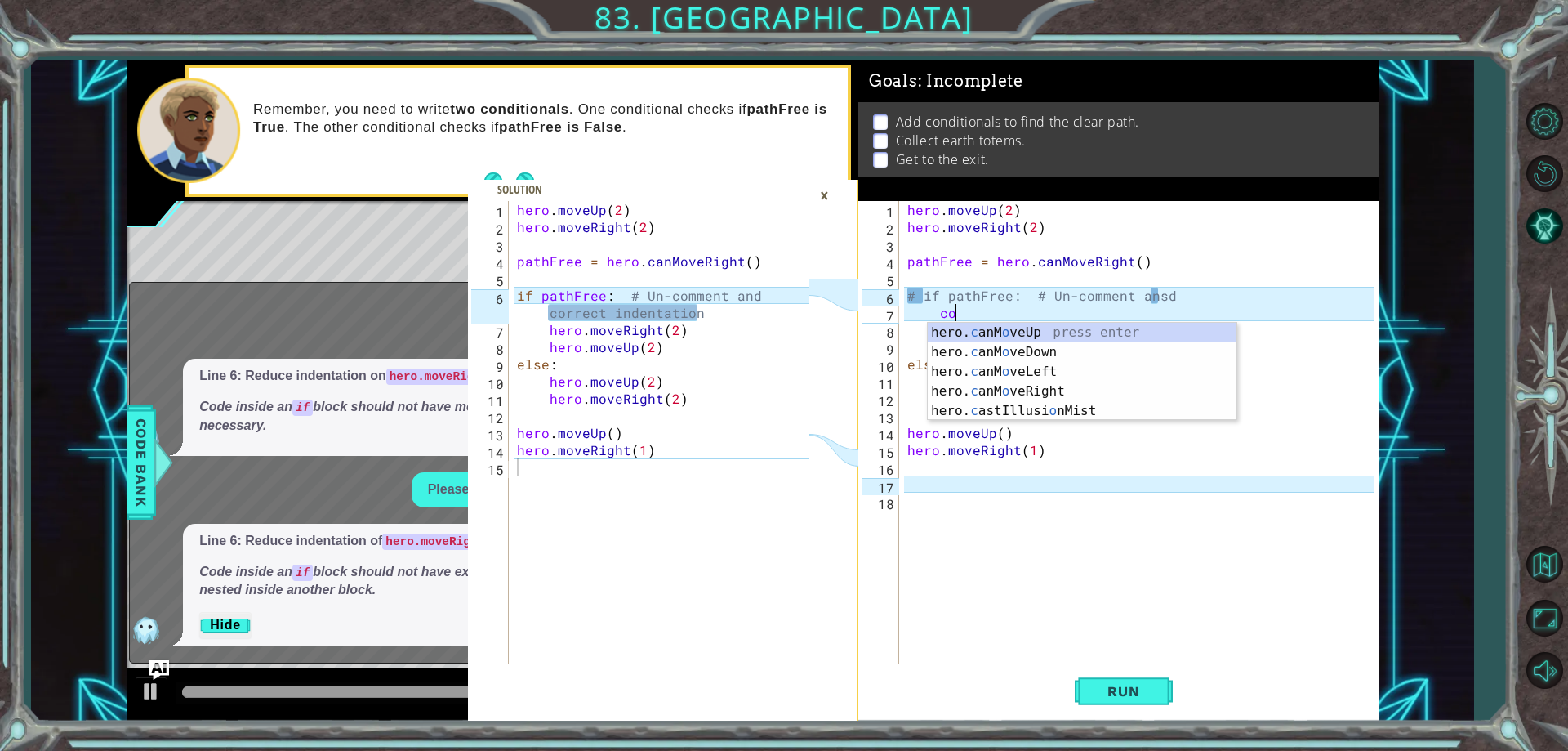
type textarea "c"
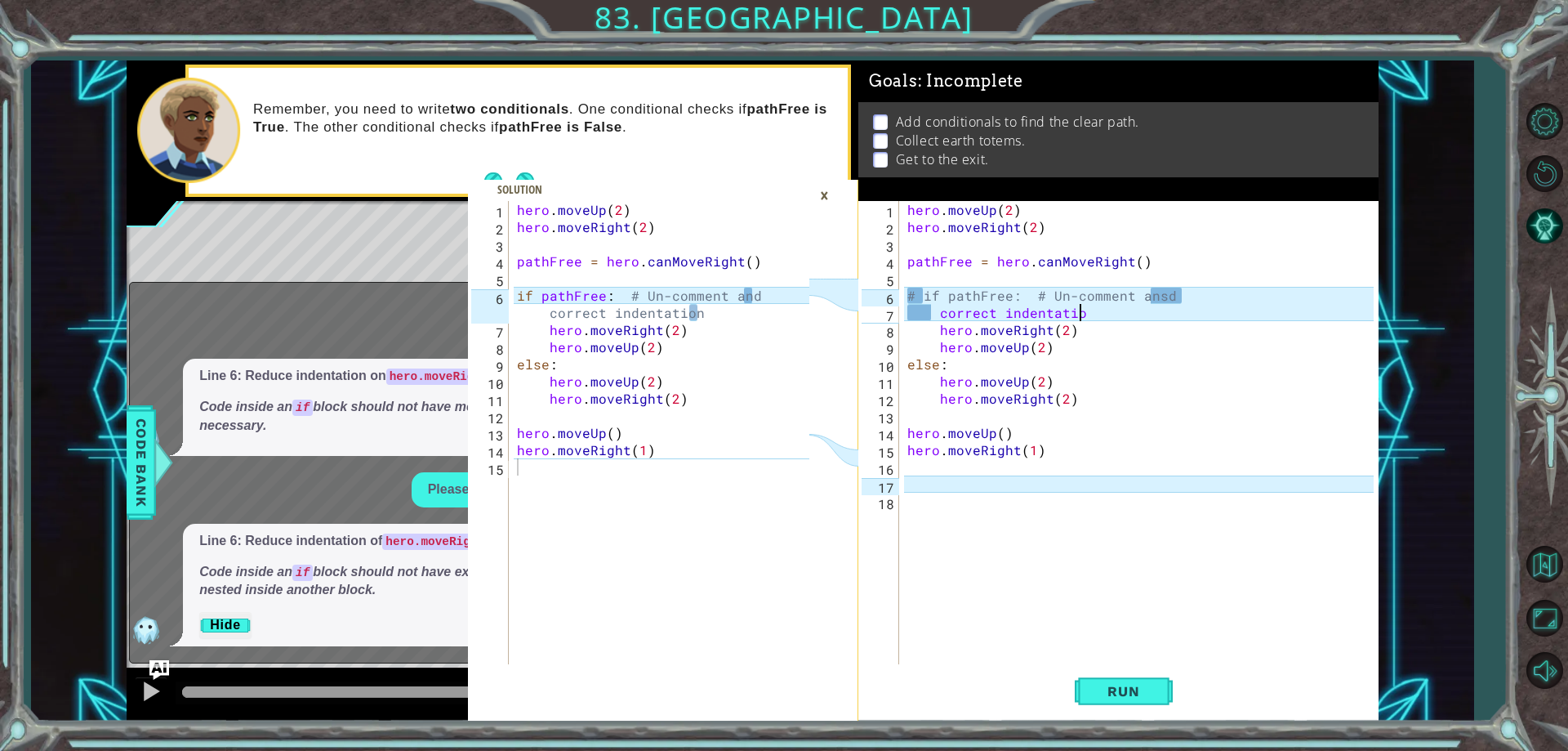
scroll to position [0, 10]
click at [1163, 297] on div "hero . moveUp ( 2 ) hero . moveRight ( 2 ) pathFree = hero . canMoveRight ( ) #…" at bounding box center [1143, 450] width 477 height 498
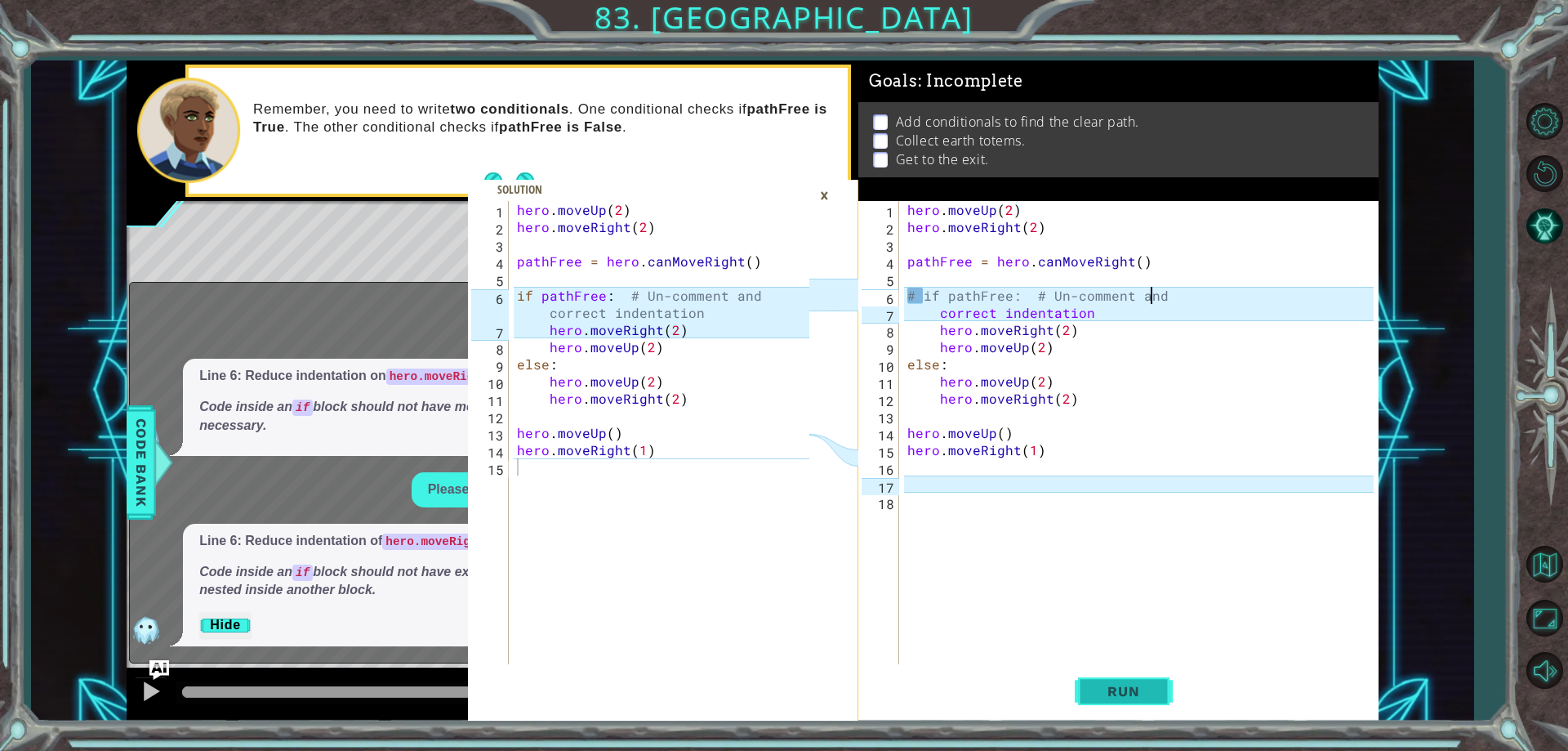
click at [1132, 692] on span "Run" at bounding box center [1124, 690] width 65 height 16
click at [925, 297] on div "hero . moveUp ( 2 ) hero . moveRight ( 2 ) pathFree = hero . canMoveRight ( ) #…" at bounding box center [1143, 450] width 477 height 498
click at [1116, 688] on span "Run" at bounding box center [1124, 690] width 65 height 16
drag, startPoint x: 817, startPoint y: 205, endPoint x: 826, endPoint y: 202, distance: 9.5
click at [826, 202] on div "×" at bounding box center [824, 195] width 26 height 28
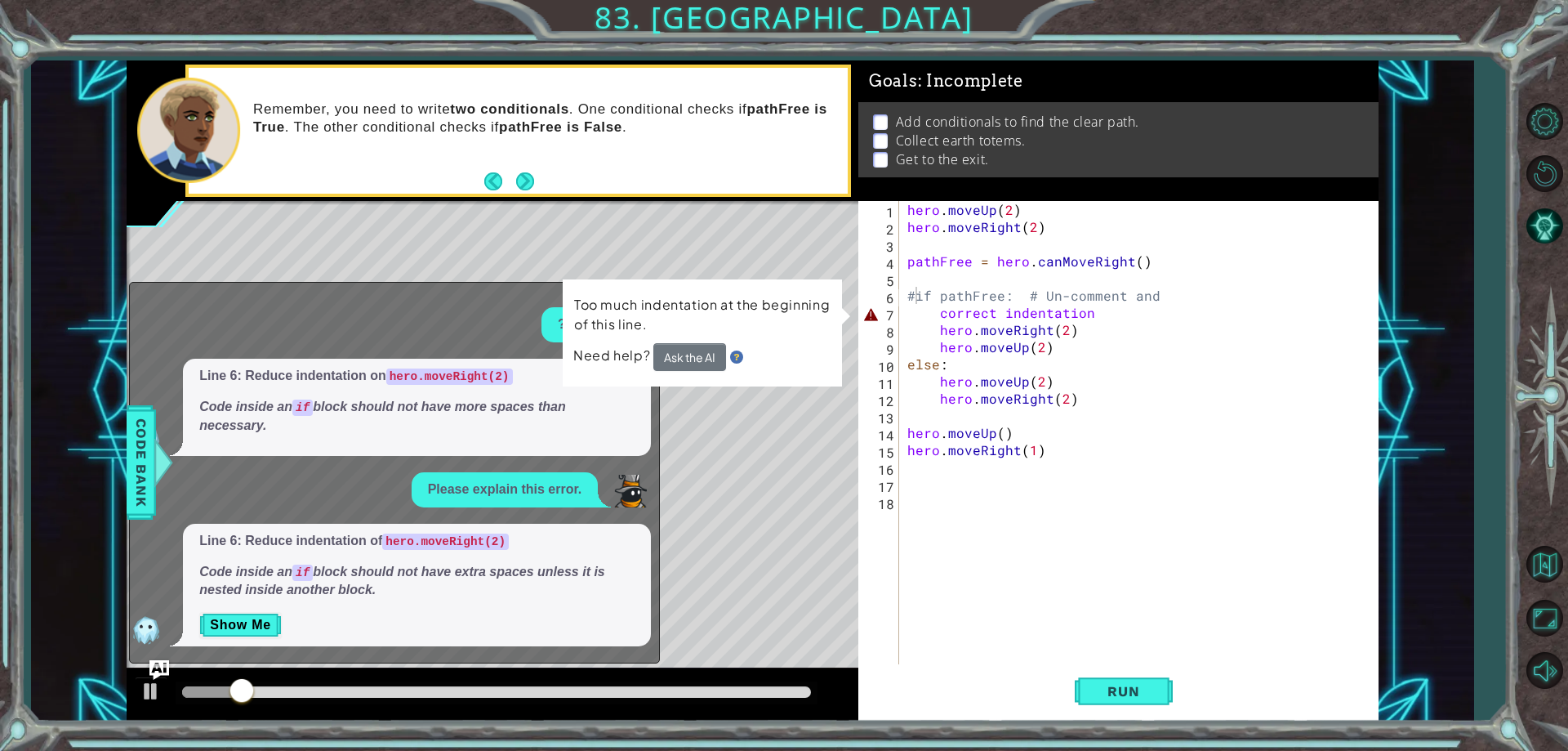
click at [930, 315] on div "hero . moveUp ( 2 ) hero . moveRight ( 2 ) pathFree = hero . canMoveRight ( ) #…" at bounding box center [1143, 450] width 477 height 498
click at [917, 297] on div "hero . moveUp ( 2 ) hero . moveRight ( 2 ) pathFree = hero . canMoveRight ( ) #…" at bounding box center [1143, 450] width 477 height 498
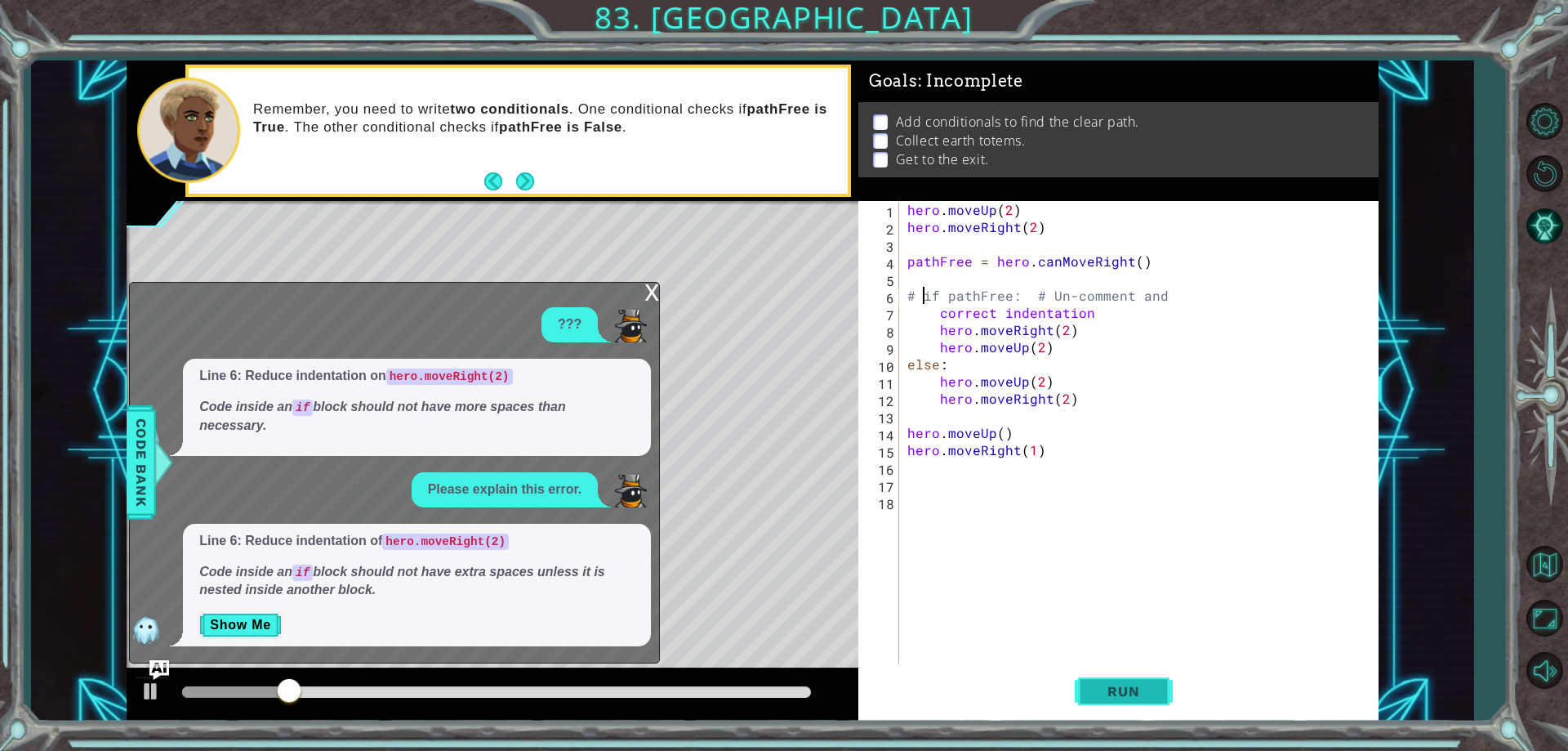
click at [1105, 698] on span "Run" at bounding box center [1124, 690] width 65 height 16
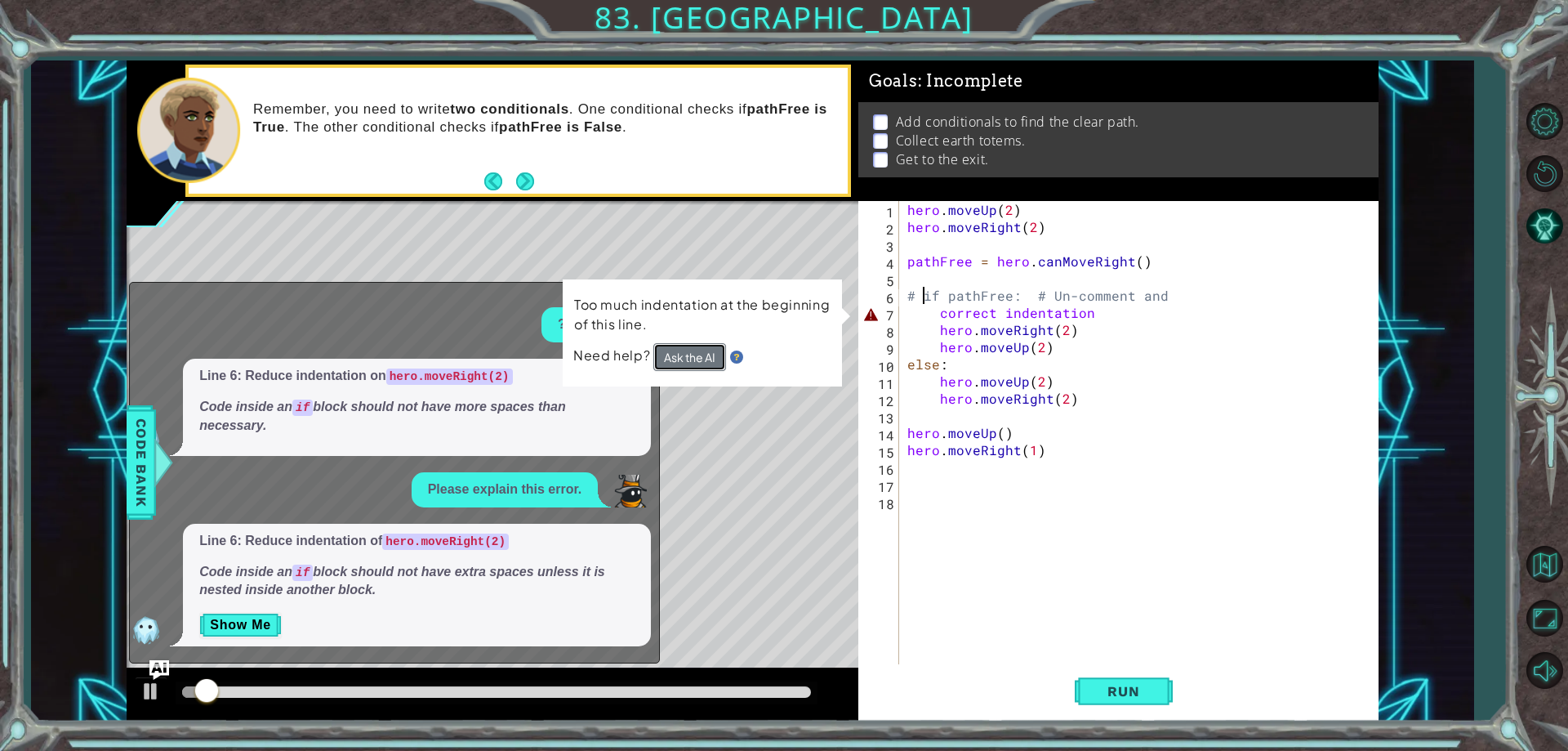
click at [696, 348] on button "Ask the AI" at bounding box center [689, 356] width 73 height 28
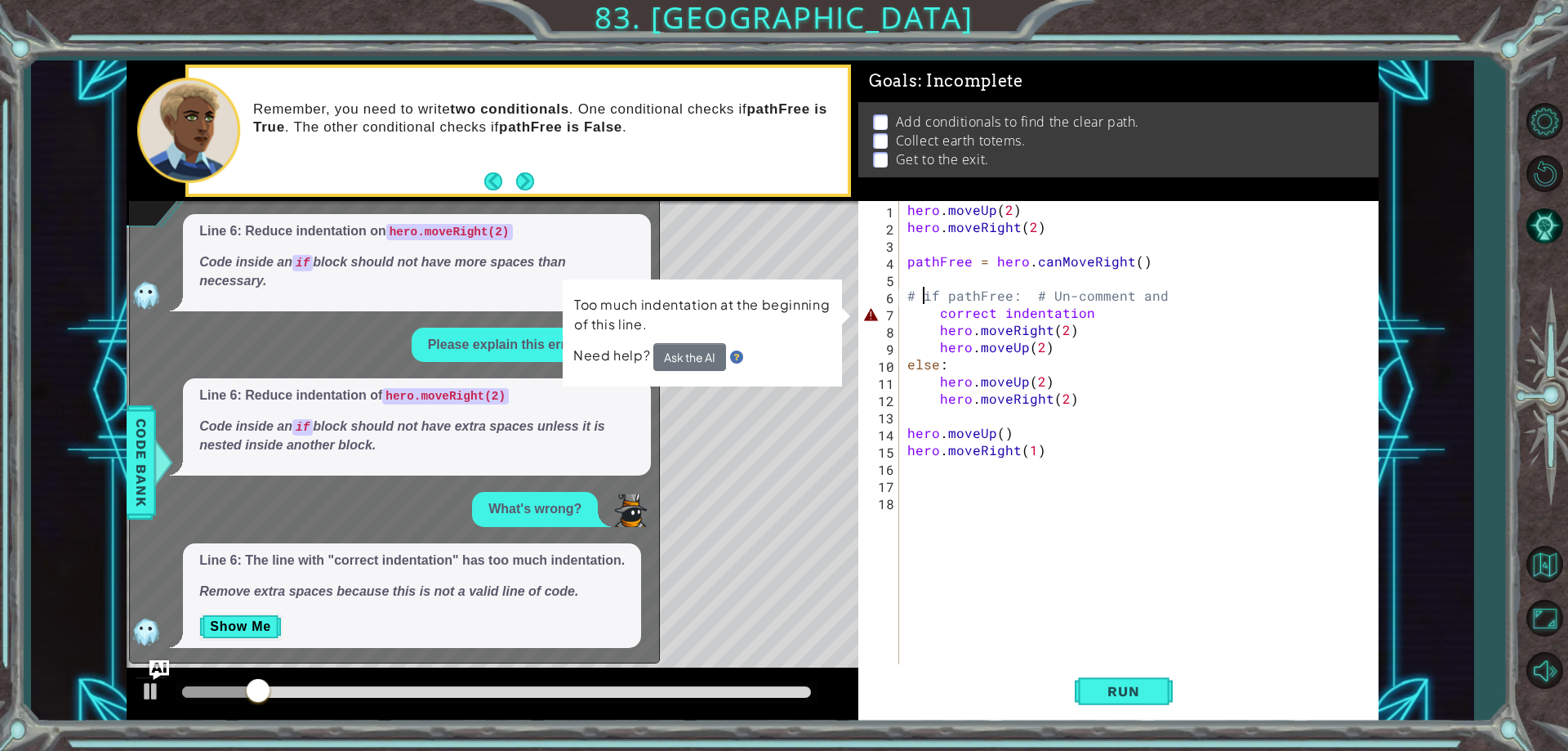
scroll to position [37, 0]
click at [132, 677] on div "1 2 3 4 5 6 7 8 9 10 11 12 13 14 15 hero . moveUp ( 2 ) hero . moveRight ( 2 ) …" at bounding box center [753, 391] width 1443 height 661
click at [246, 621] on button "Show Me" at bounding box center [240, 626] width 83 height 27
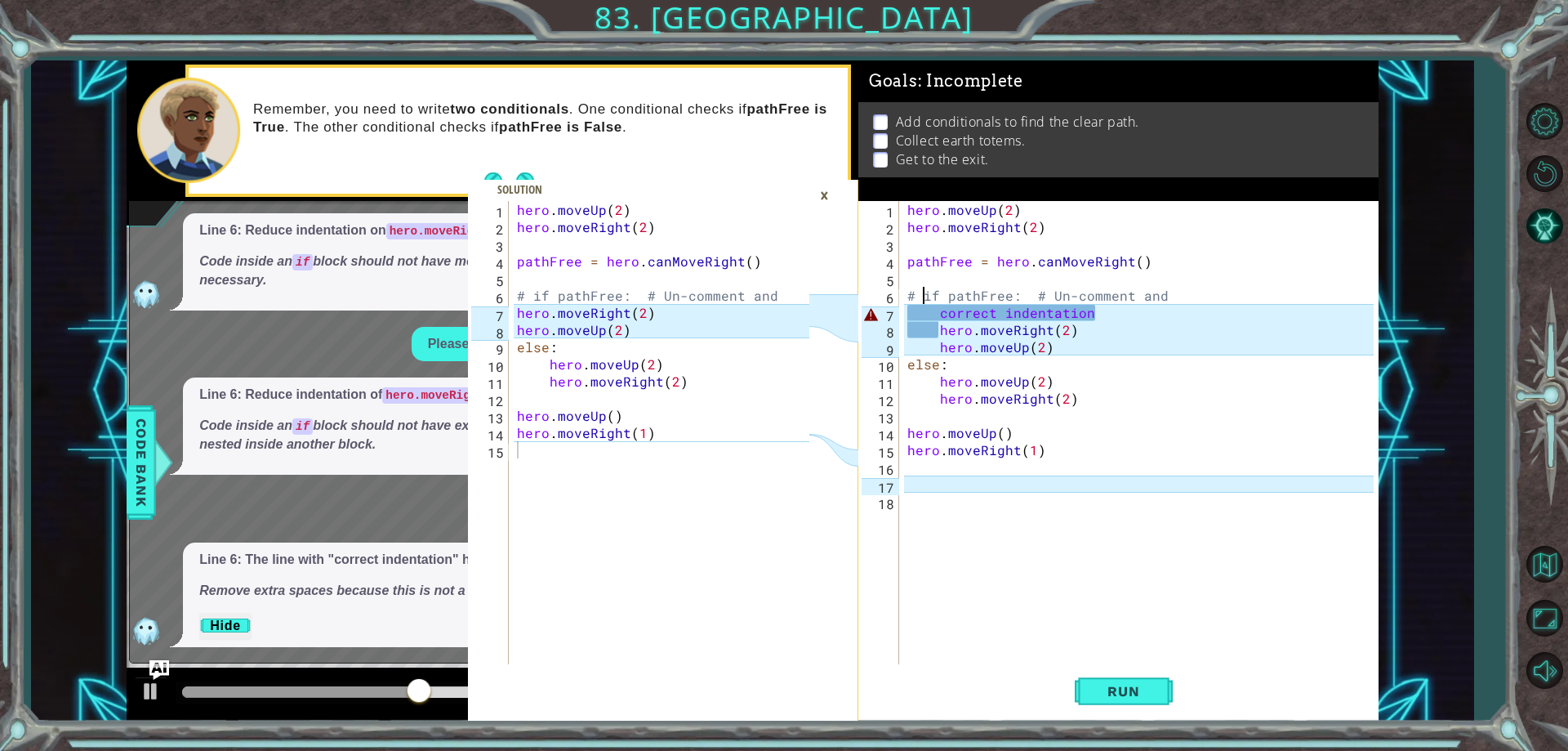
click at [934, 332] on div "hero . moveUp ( 2 ) hero . moveRight ( 2 ) pathFree = hero . canMoveRight ( ) #…" at bounding box center [1143, 450] width 477 height 498
click at [941, 349] on div "hero . moveUp ( 2 ) hero . moveRight ( 2 ) pathFree = hero . canMoveRight ( ) #…" at bounding box center [1143, 450] width 477 height 498
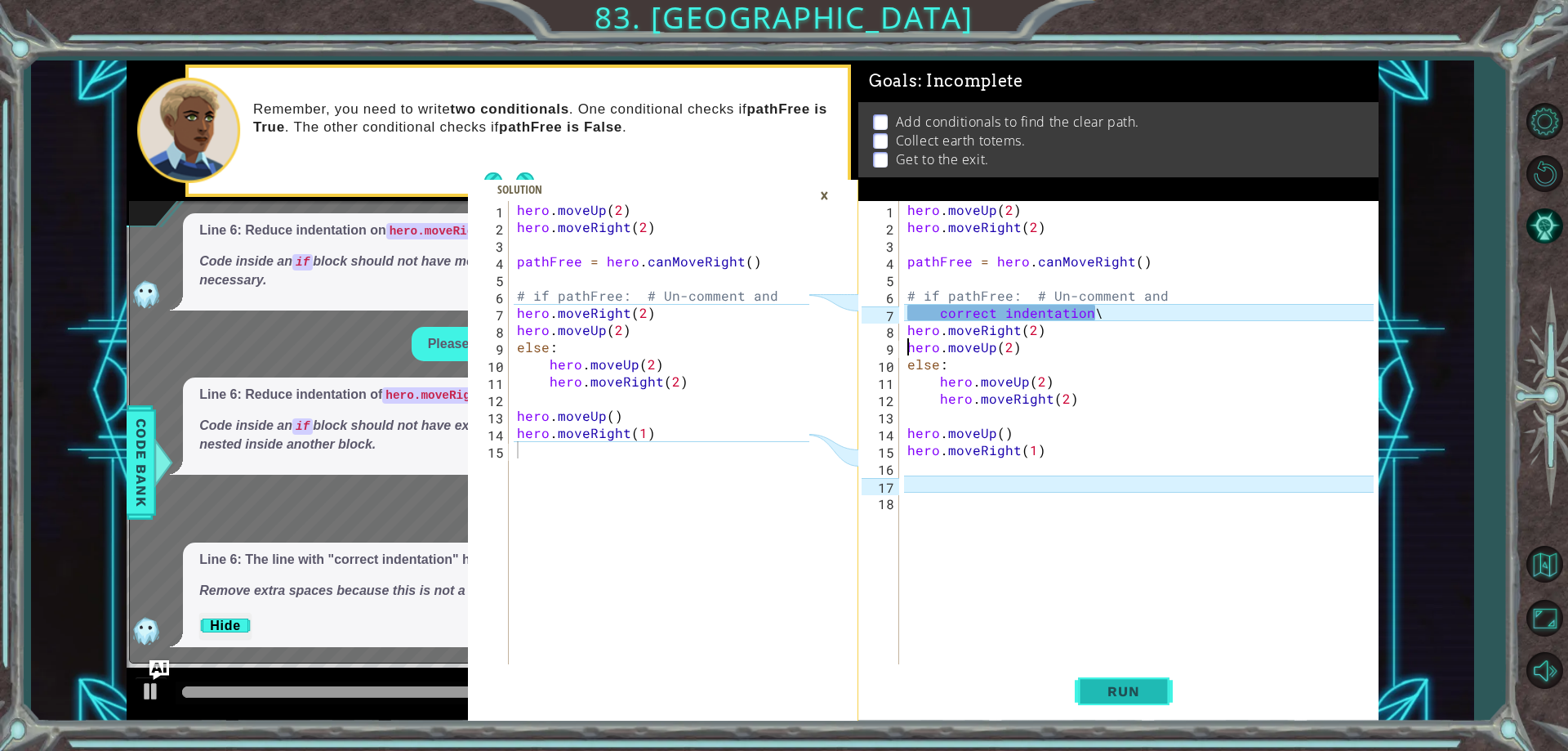
click at [1119, 693] on span "Run" at bounding box center [1124, 690] width 65 height 16
click at [934, 313] on div "hero . moveUp ( 2 ) hero . moveRight ( 2 ) pathFree = hero . canMoveRight ( ) #…" at bounding box center [1143, 450] width 477 height 498
click at [923, 315] on div "hero . moveUp ( 2 ) hero . moveRight ( 2 ) pathFree = hero . canMoveRight ( ) #…" at bounding box center [1143, 450] width 477 height 498
click at [1160, 688] on button "Run" at bounding box center [1123, 691] width 98 height 52
click at [1111, 322] on div "hero . moveUp ( 2 ) hero . moveRight ( 2 ) pathFree = hero . canMoveRight ( ) #…" at bounding box center [1143, 450] width 477 height 498
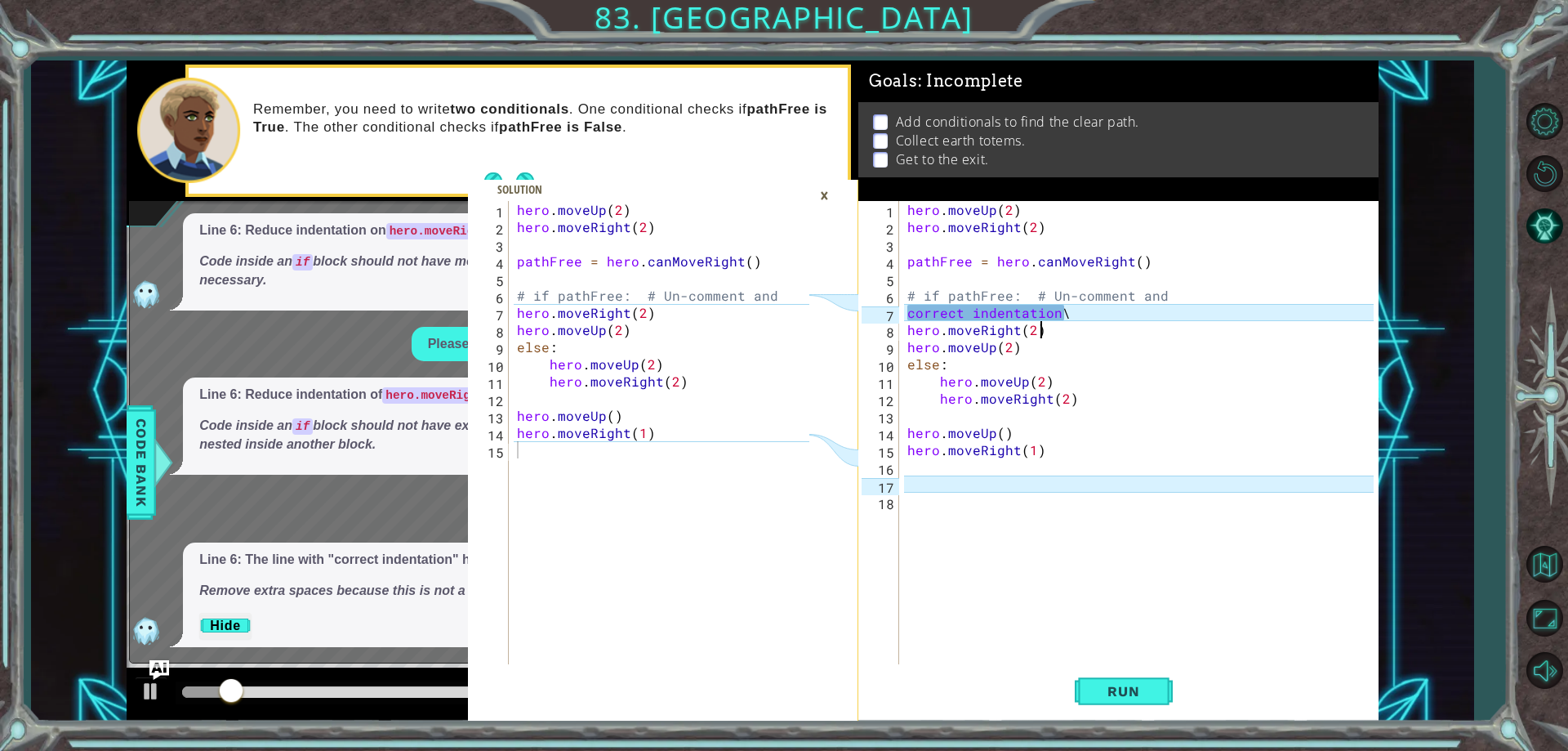
scroll to position [0, 8]
click at [1083, 307] on div "hero . moveUp ( 2 ) hero . moveRight ( 2 ) pathFree = hero . canMoveRight ( ) #…" at bounding box center [1143, 450] width 477 height 498
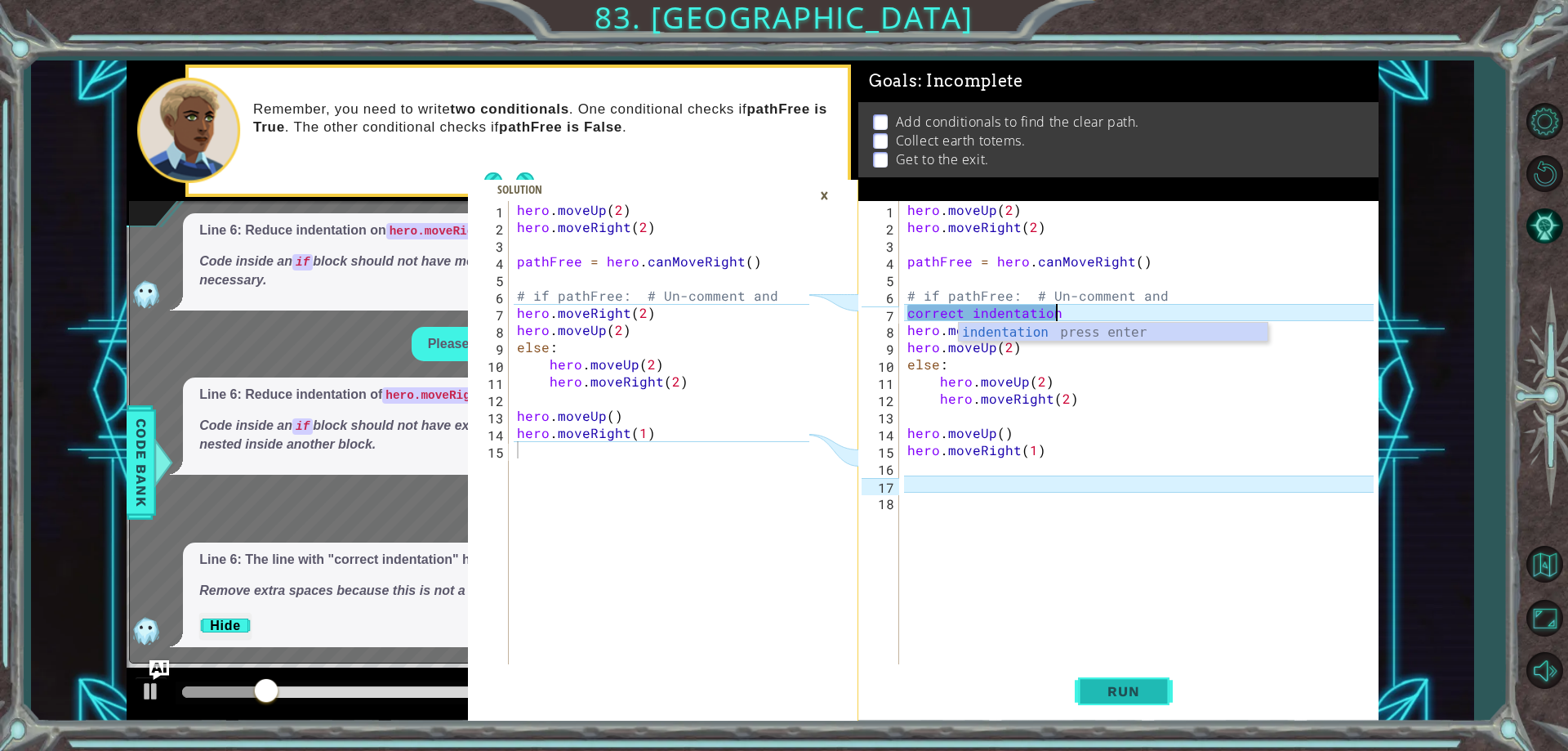
type textarea "correct indentation"
click at [1095, 709] on button "Run" at bounding box center [1123, 691] width 98 height 52
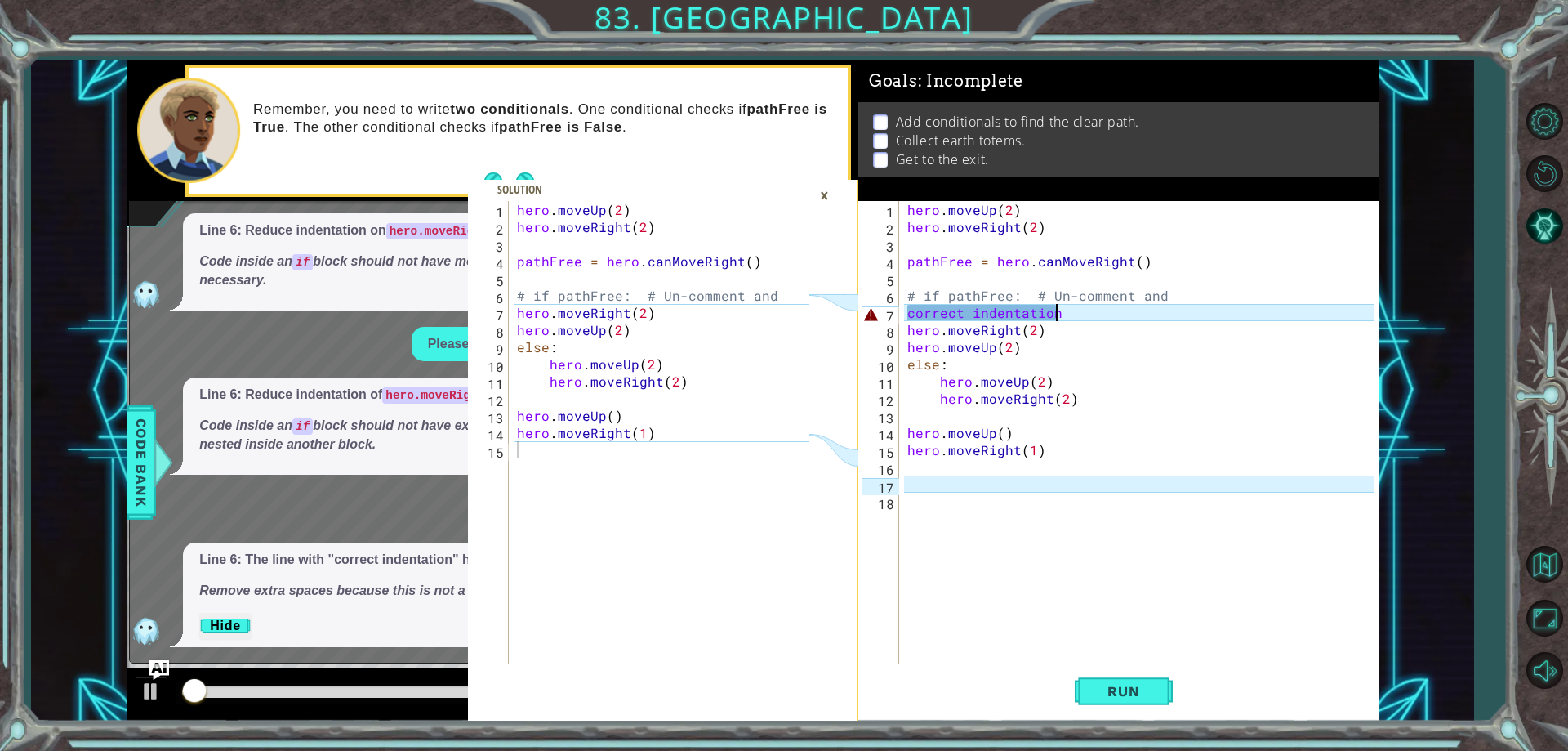
click at [990, 286] on div "hero . moveUp ( 2 ) hero . moveRight ( 2 ) pathFree = hero . canMoveRight ( ) #…" at bounding box center [1143, 450] width 477 height 498
click at [1003, 321] on div "hero . moveUp ( 2 ) hero . moveRight ( 2 ) pathFree = hero . canMoveRight ( ) #…" at bounding box center [1143, 450] width 477 height 498
click at [1006, 316] on div "hero . moveUp ( 2 ) hero . moveRight ( 2 ) pathFree = hero . canMoveRight ( ) #…" at bounding box center [1143, 450] width 477 height 498
click at [1007, 313] on div "hero . moveUp ( 2 ) hero . moveRight ( 2 ) pathFree = hero . canMoveRight ( ) #…" at bounding box center [1139, 433] width 469 height 463
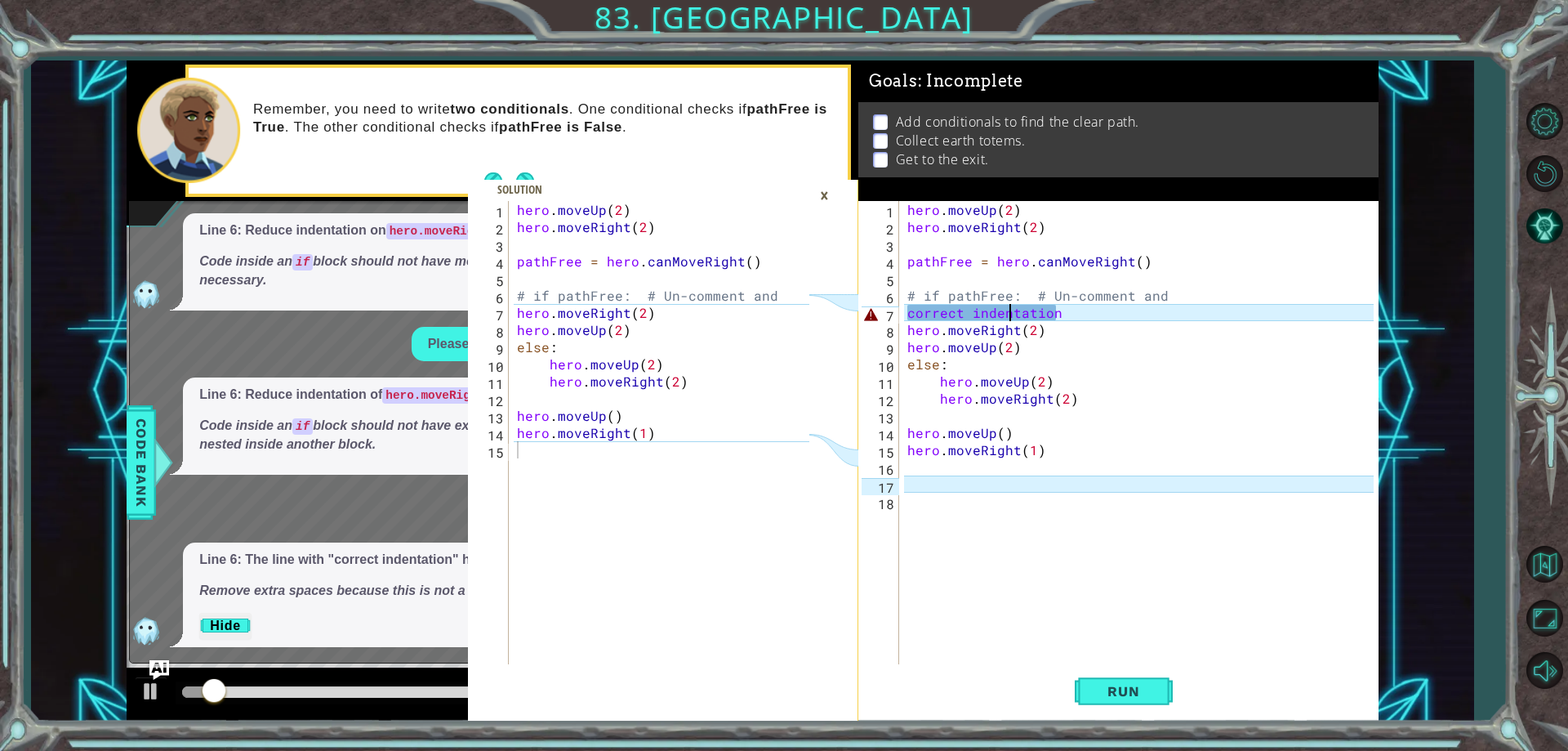
click at [1015, 313] on div "hero . moveUp ( 2 ) hero . moveRight ( 2 ) pathFree = hero . canMoveRight ( ) #…" at bounding box center [1143, 450] width 477 height 498
drag, startPoint x: 1067, startPoint y: 310, endPoint x: 905, endPoint y: 315, distance: 162.1
click at [905, 315] on div "hero . moveUp ( 2 ) hero . moveRight ( 2 ) pathFree = hero . canMoveRight ( ) #…" at bounding box center [1143, 450] width 477 height 498
type textarea "="
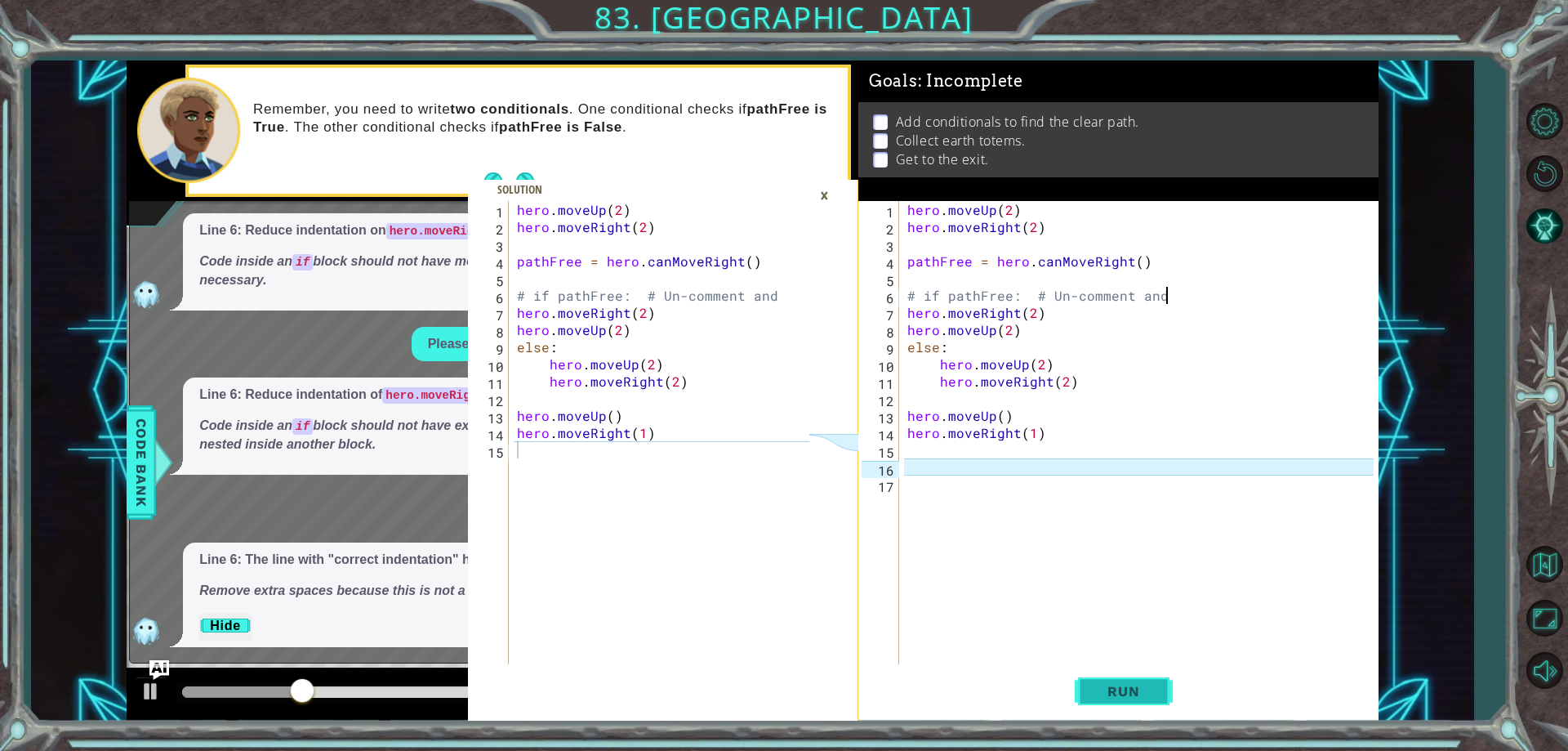
click at [1129, 700] on button "Run" at bounding box center [1123, 691] width 98 height 52
click at [829, 192] on div "×" at bounding box center [824, 195] width 26 height 28
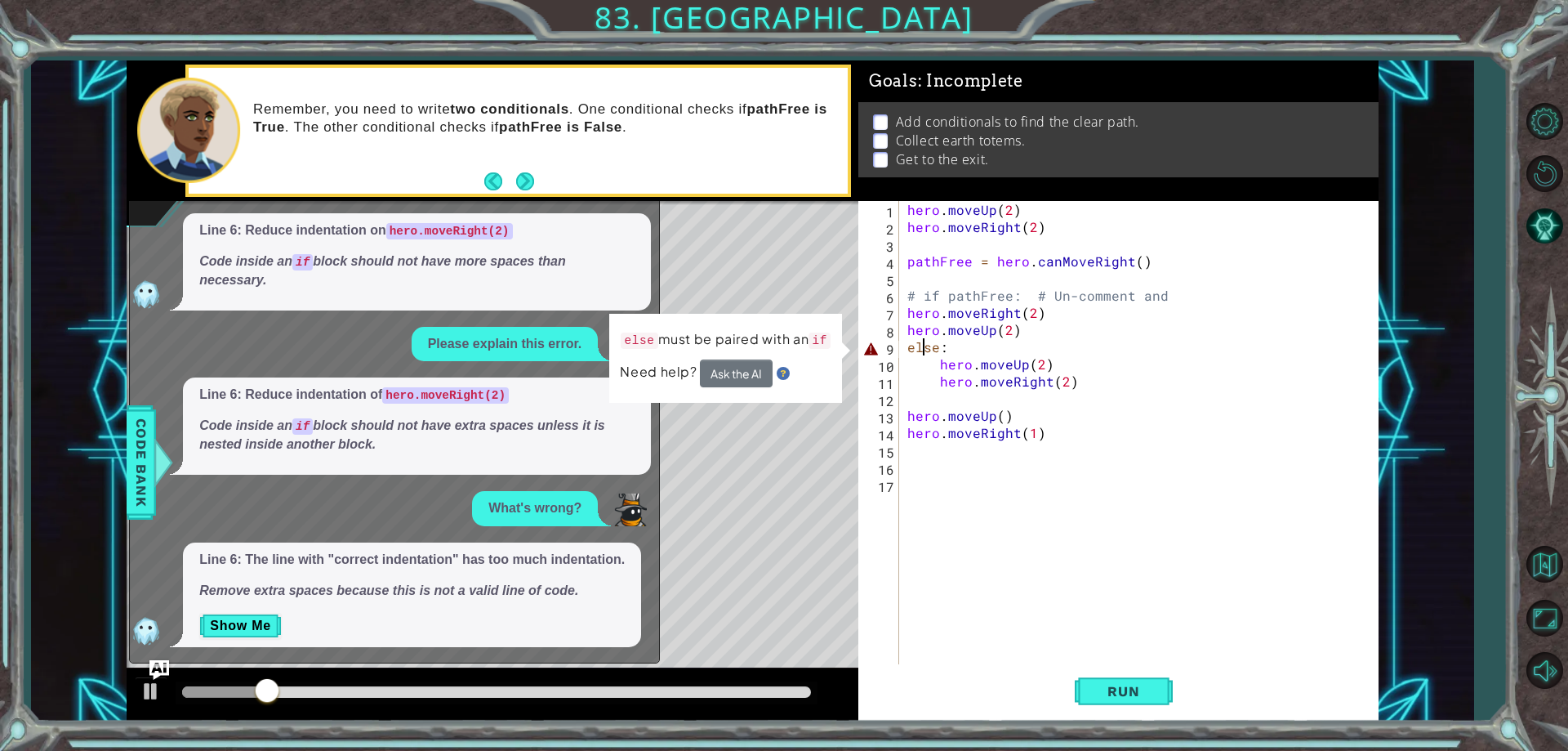
click at [927, 340] on div "hero . moveUp ( 2 ) hero . moveRight ( 2 ) pathFree = hero . canMoveRight ( ) #…" at bounding box center [1143, 450] width 477 height 498
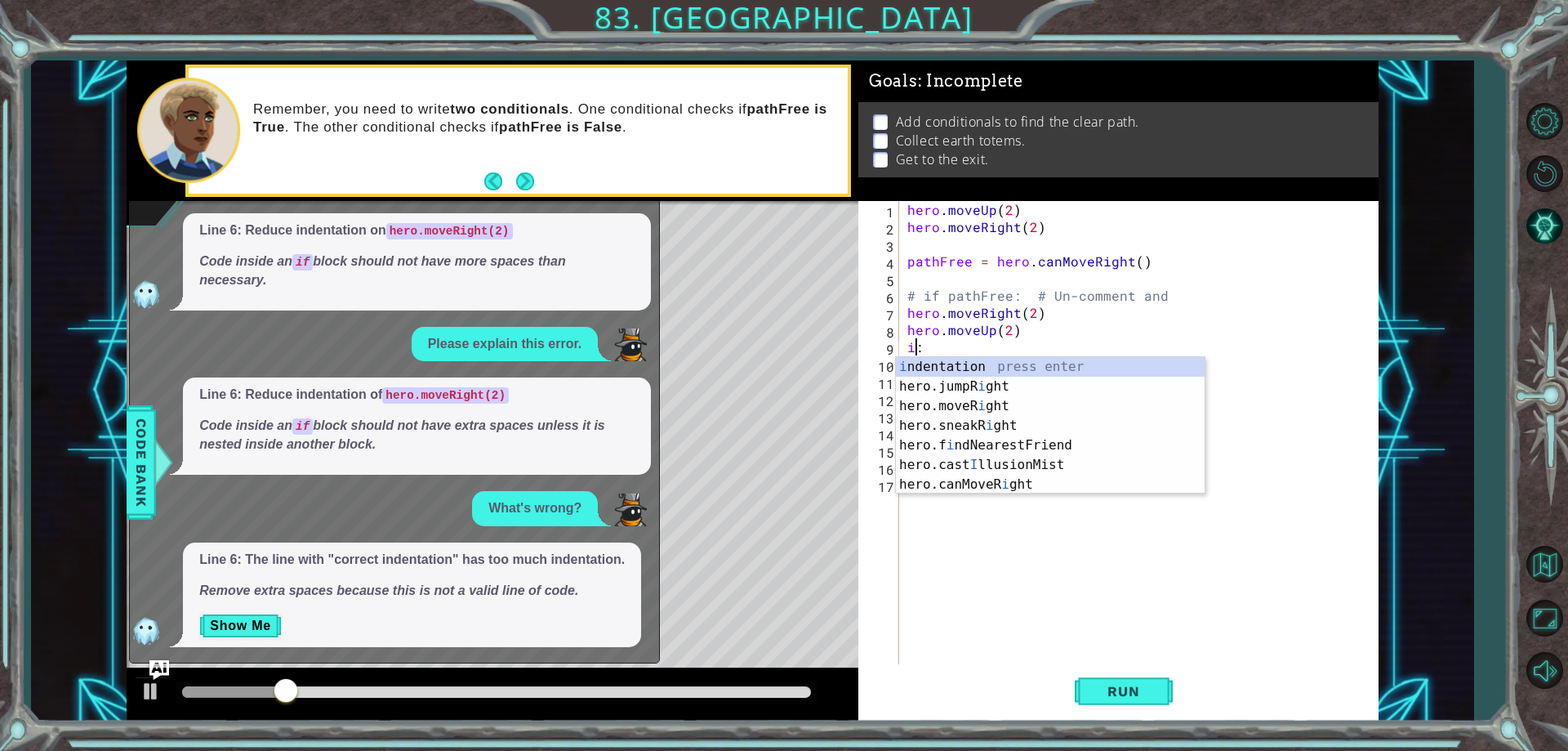
scroll to position [0, 1]
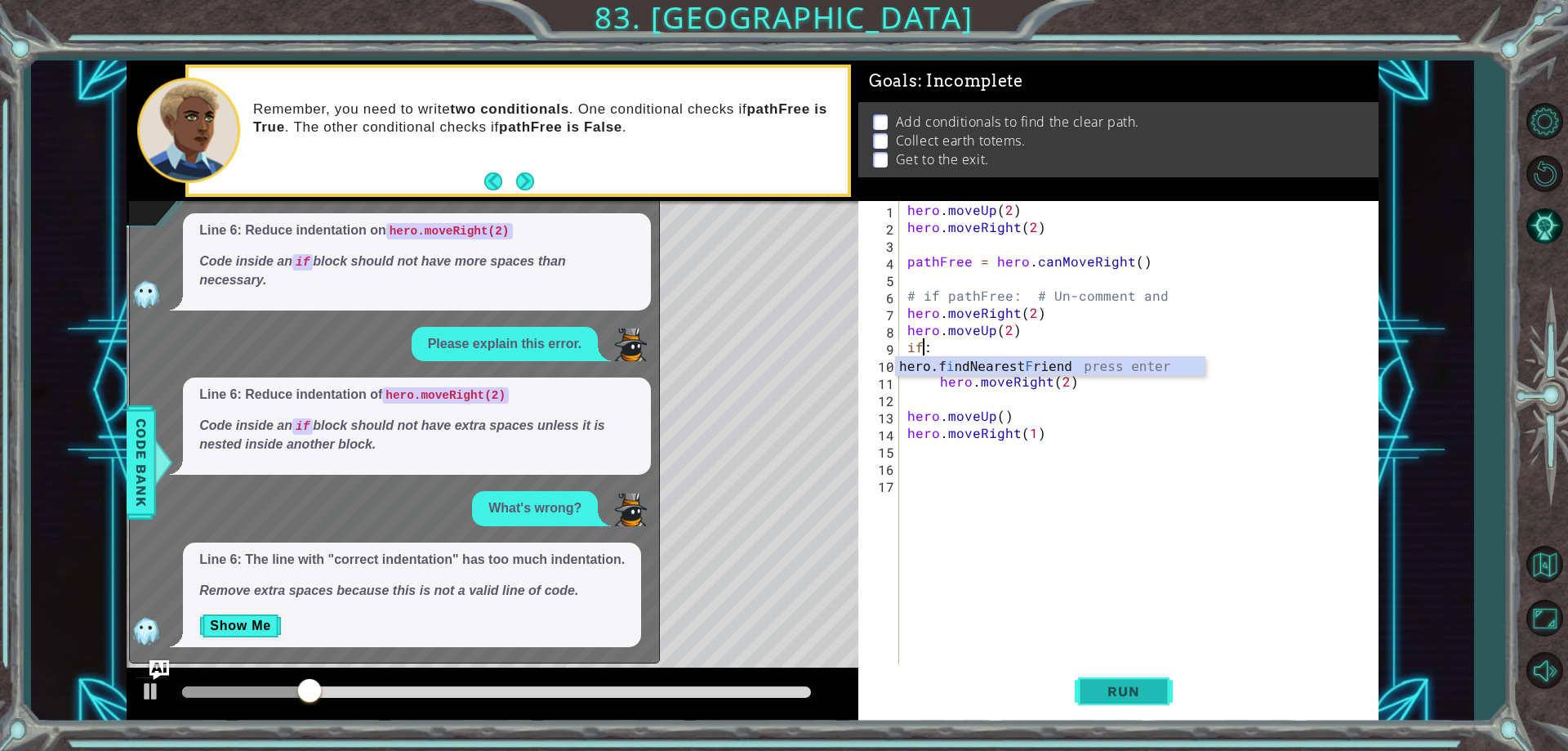
type textarea "if:"
click at [1163, 685] on button "Run" at bounding box center [1123, 691] width 98 height 52
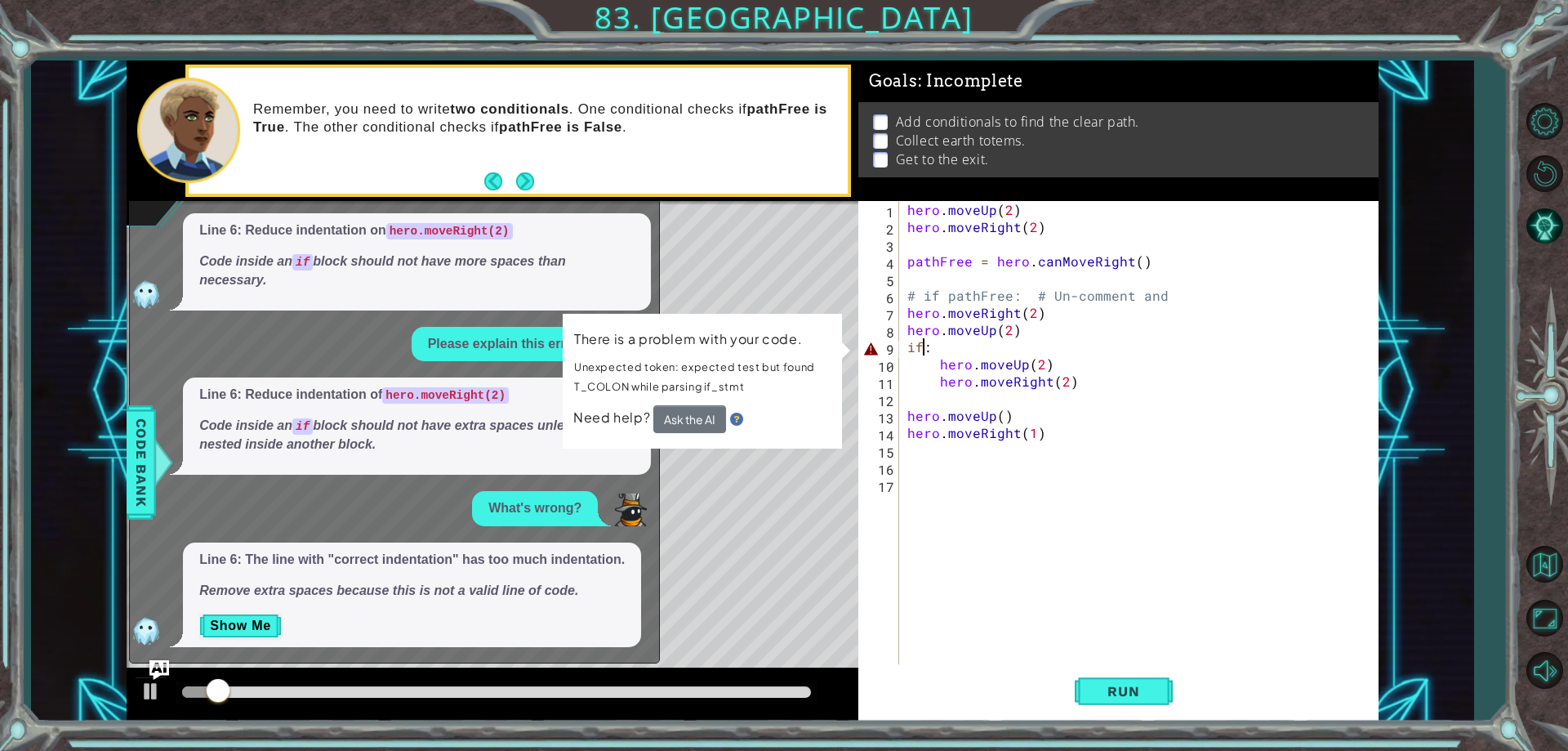
click at [905, 354] on div "hero . moveUp ( 2 ) hero . moveRight ( 2 ) pathFree = hero . canMoveRight ( ) #…" at bounding box center [1143, 450] width 477 height 498
click at [700, 424] on button "Ask the AI" at bounding box center [689, 420] width 73 height 28
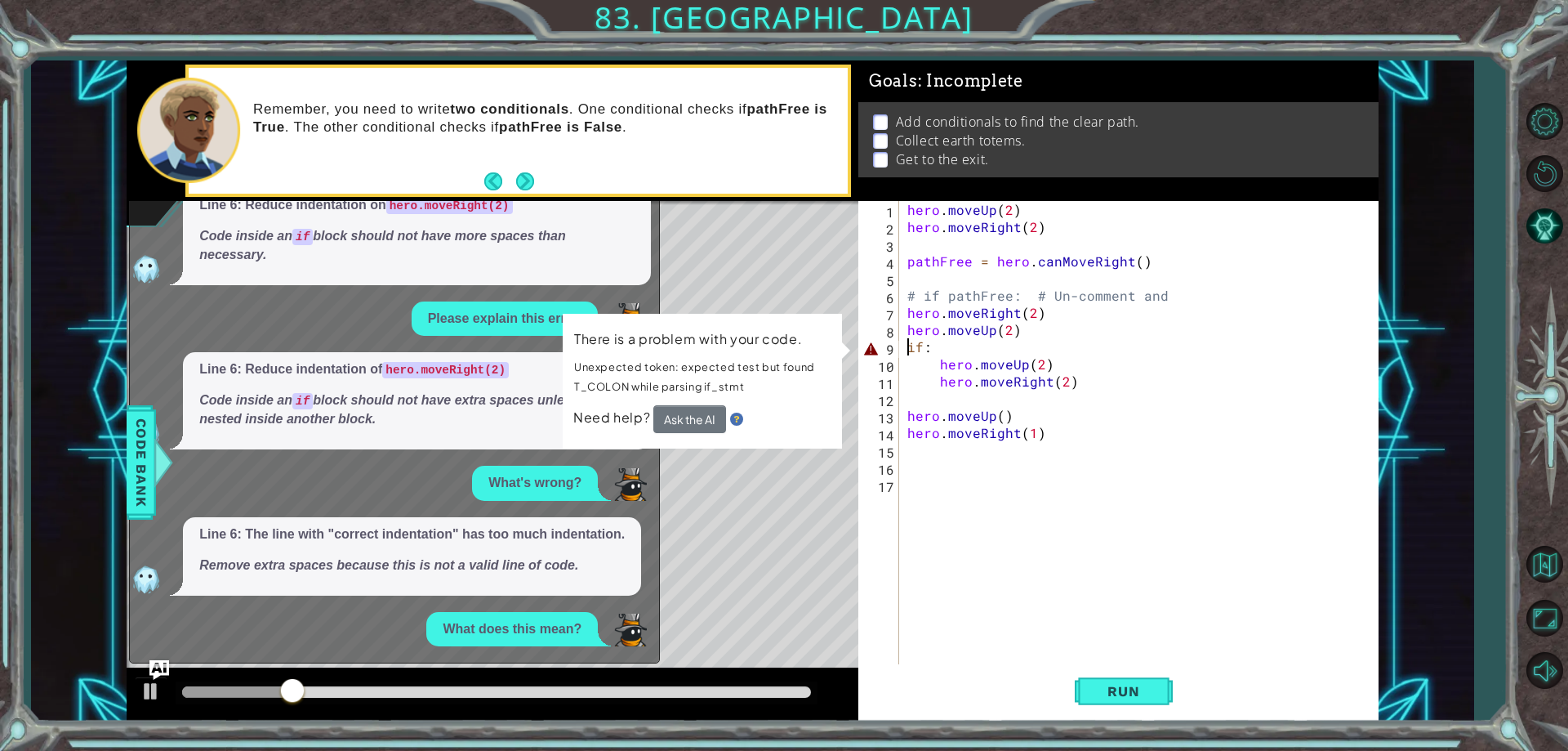
scroll to position [183, 0]
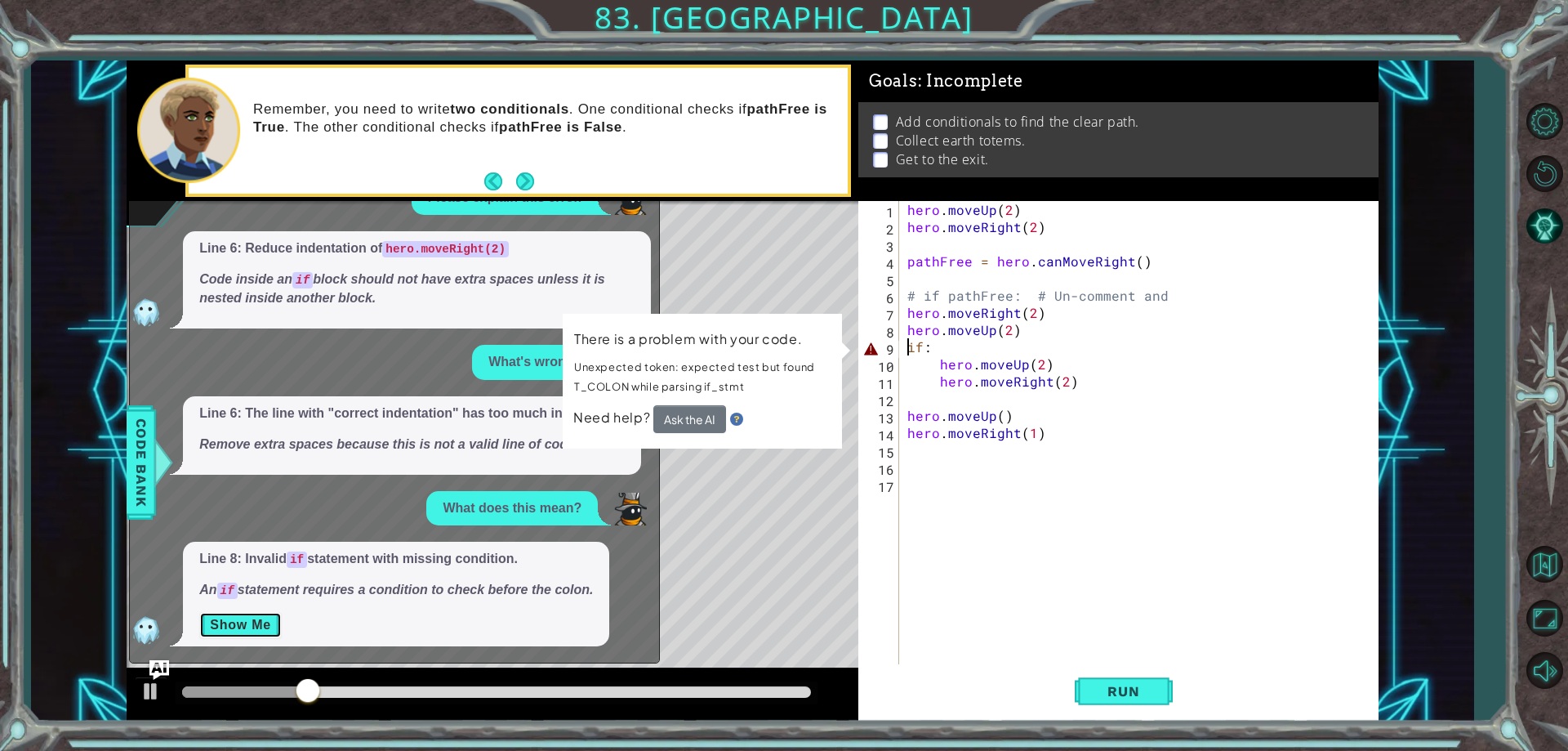
click at [218, 614] on button "Show Me" at bounding box center [240, 626] width 83 height 27
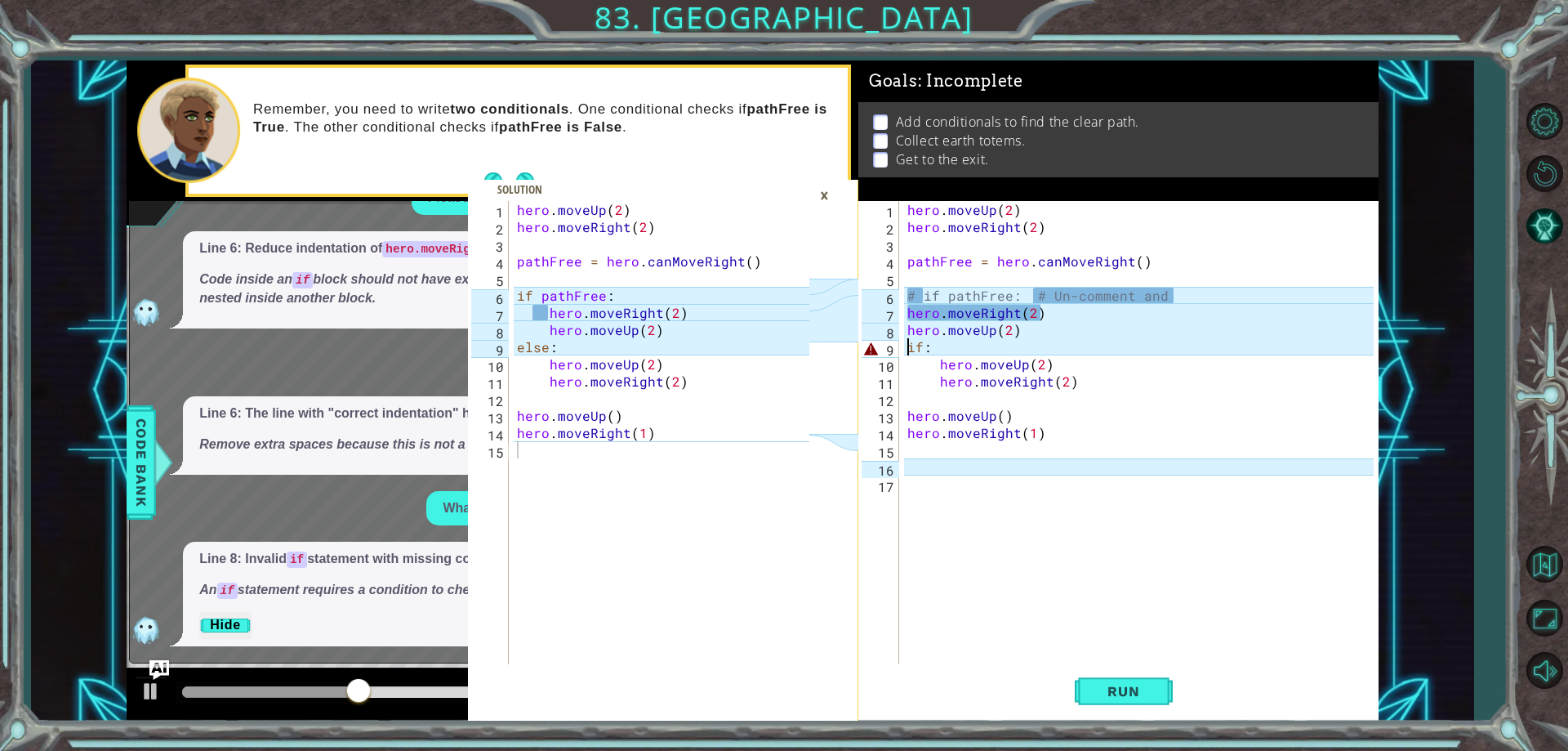
click at [642, 351] on div "hero . moveUp ( 2 ) hero . moveRight ( 2 ) pathFree = hero . canMoveRight ( ) i…" at bounding box center [665, 450] width 304 height 498
click at [584, 337] on div "hero . moveUp ( 2 ) hero . moveRight ( 2 ) pathFree = hero . canMoveRight ( ) i…" at bounding box center [665, 450] width 304 height 498
click at [565, 315] on div "hero . moveUp ( 2 ) hero . moveRight ( 2 ) pathFree = hero . canMoveRight ( ) i…" at bounding box center [665, 450] width 304 height 498
type textarea "hero.moveRight(2)"
click at [549, 315] on div "hero . moveUp ( 2 ) hero . moveRight ( 2 ) pathFree = hero . canMoveRight ( ) i…" at bounding box center [665, 450] width 304 height 498
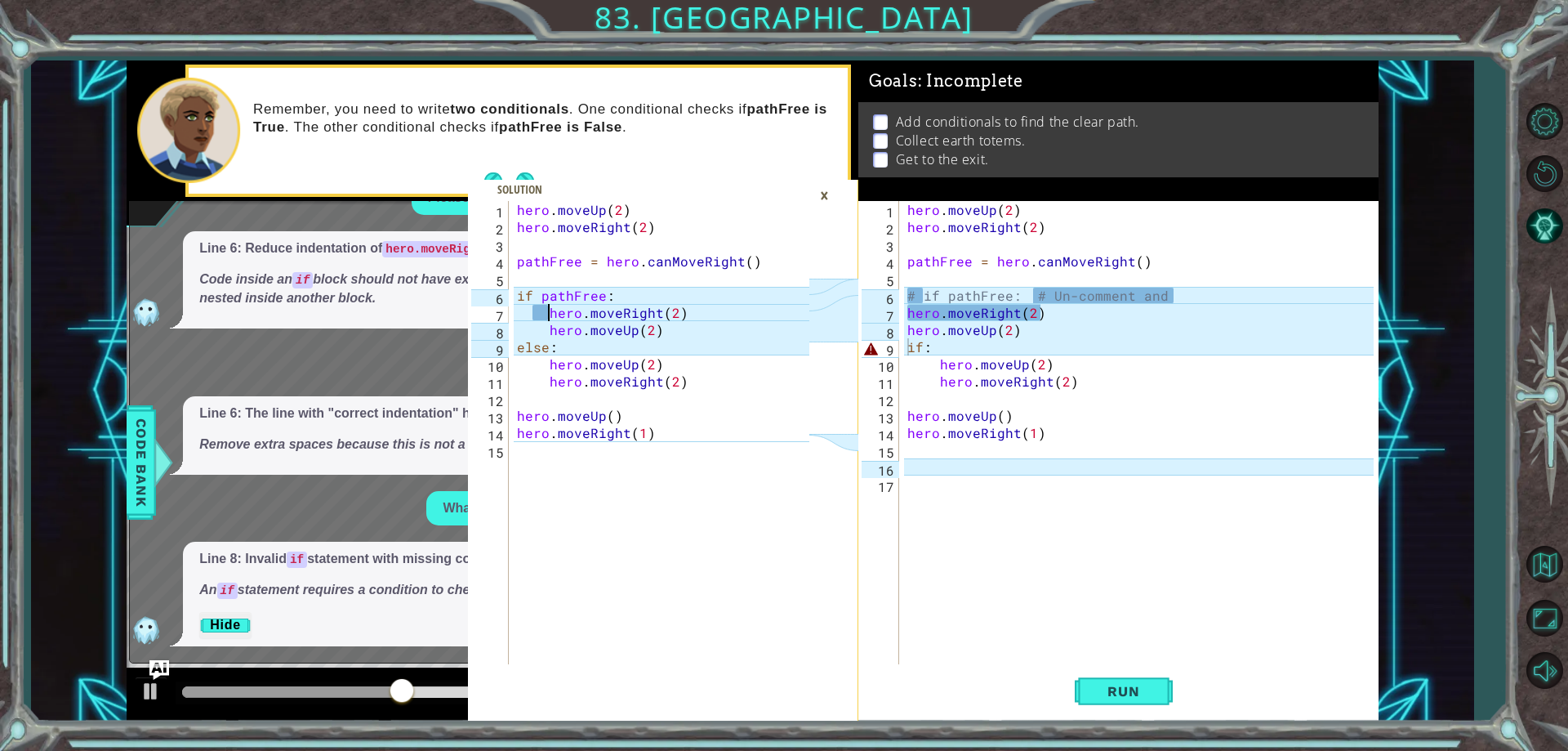
click at [813, 186] on div "×" at bounding box center [824, 195] width 26 height 28
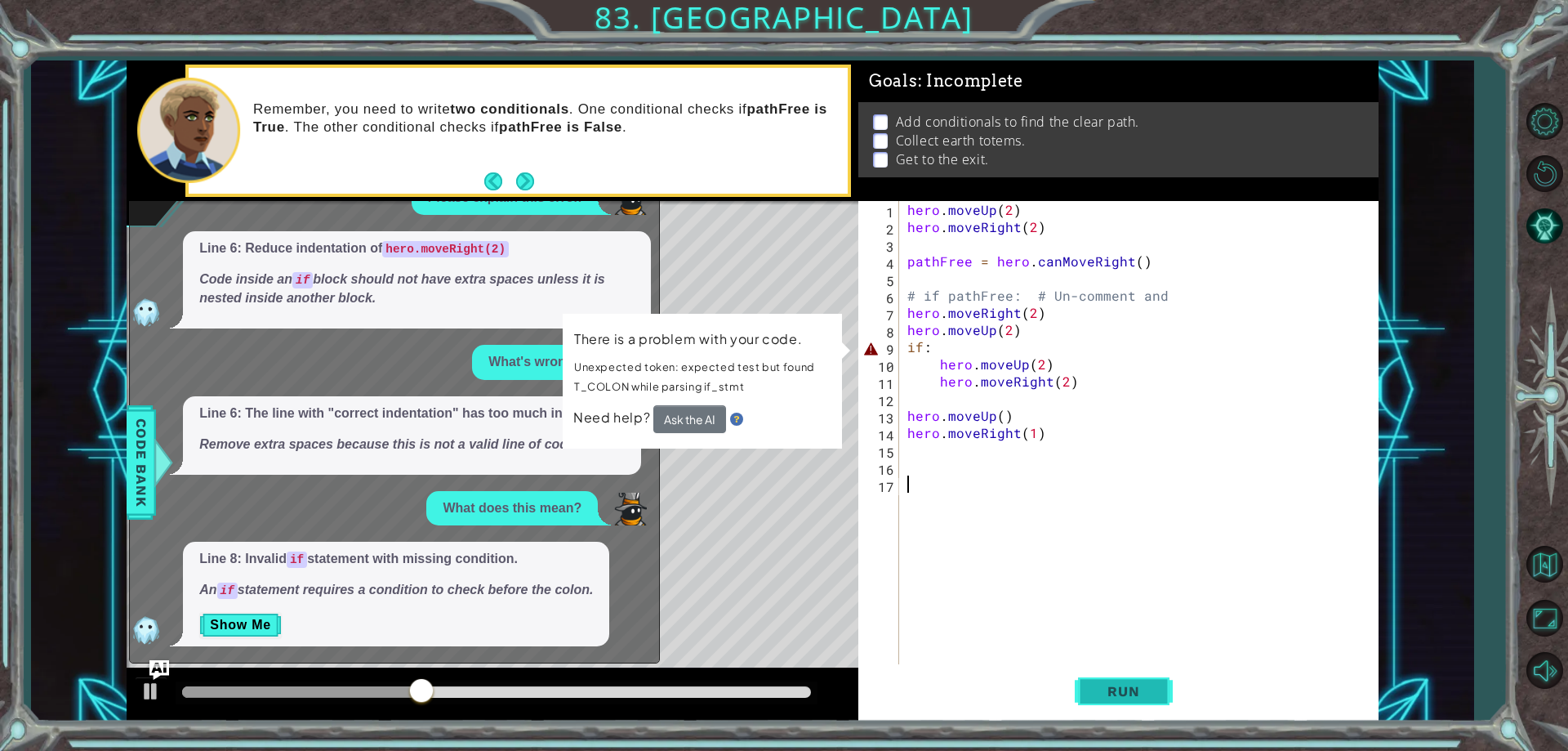
click at [1125, 672] on div "1 2 3 4 5 6 7 8 9 10 11 12 13 14 15 16 17 hero . moveUp ( 2 ) hero . moveRight …" at bounding box center [1118, 460] width 520 height 519
click at [1115, 704] on button "Run" at bounding box center [1123, 691] width 98 height 52
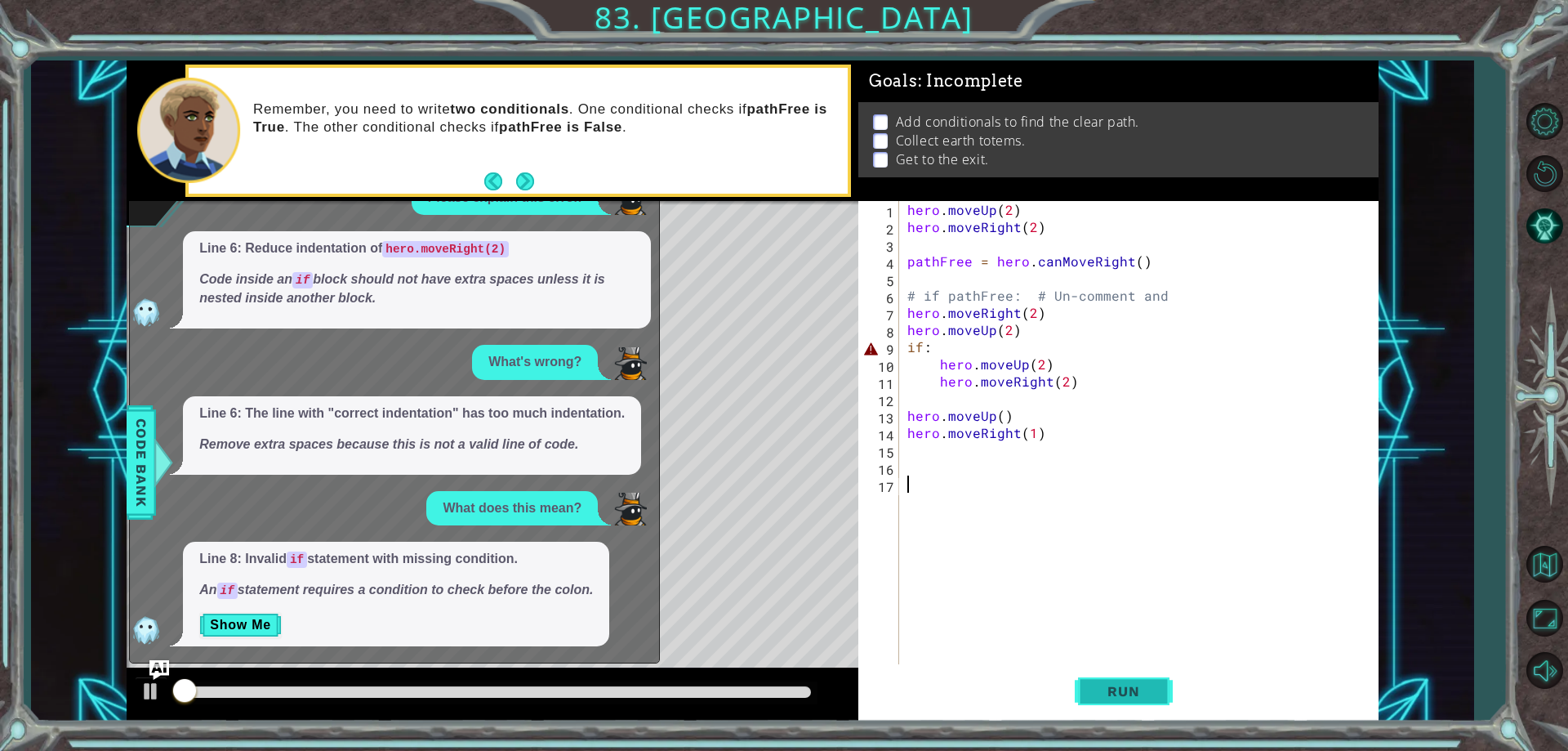
click at [1111, 696] on span "Run" at bounding box center [1124, 690] width 65 height 16
click at [1108, 691] on span "Run" at bounding box center [1124, 690] width 65 height 16
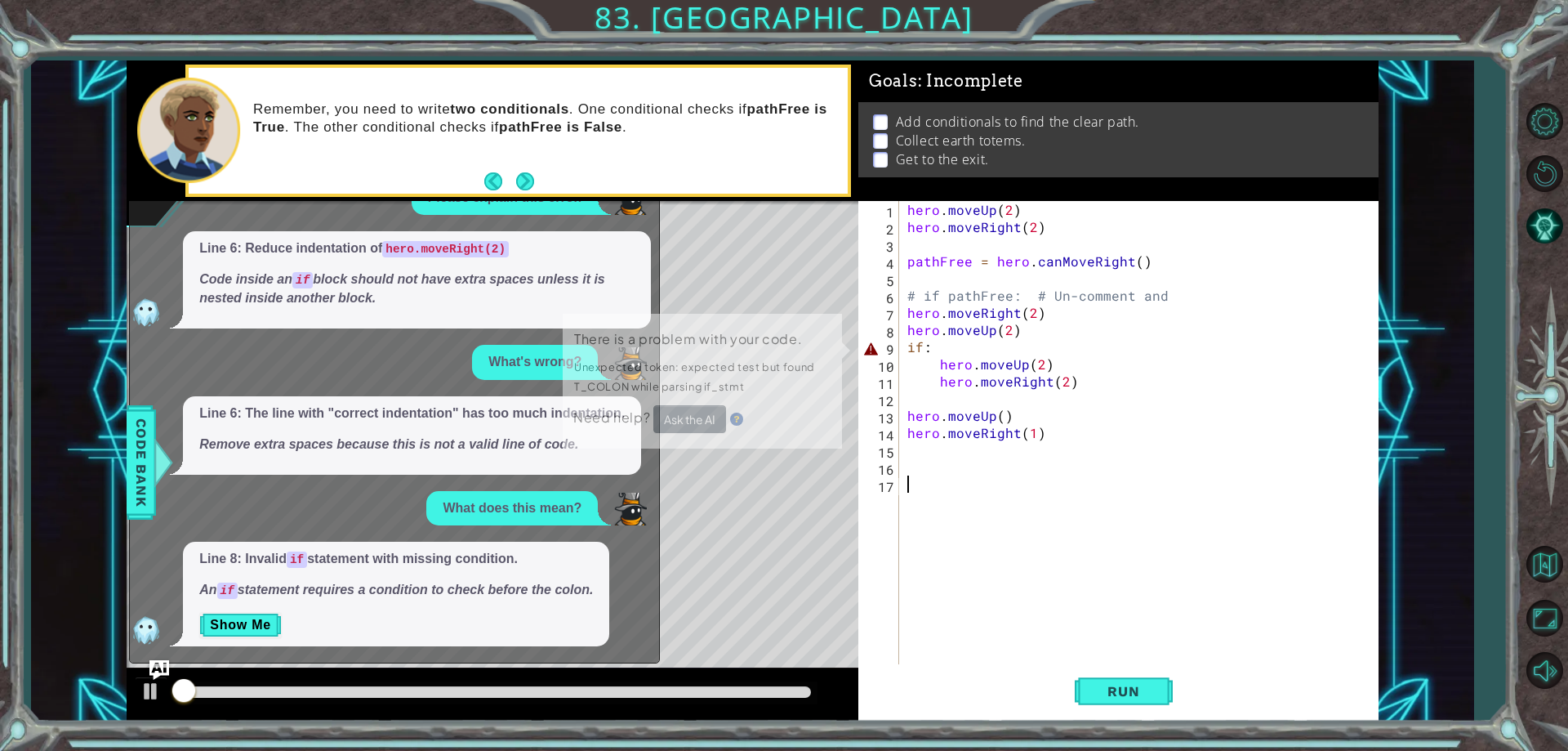
drag, startPoint x: 1098, startPoint y: 674, endPoint x: 553, endPoint y: 152, distance: 754.7
click at [1022, 611] on div "1 2 3 4 5 6 7 8 9 10 11 12 13 14 15 16 17 hero . moveUp ( 2 ) hero . moveRight …" at bounding box center [1118, 460] width 520 height 519
